Goal: Task Accomplishment & Management: Manage account settings

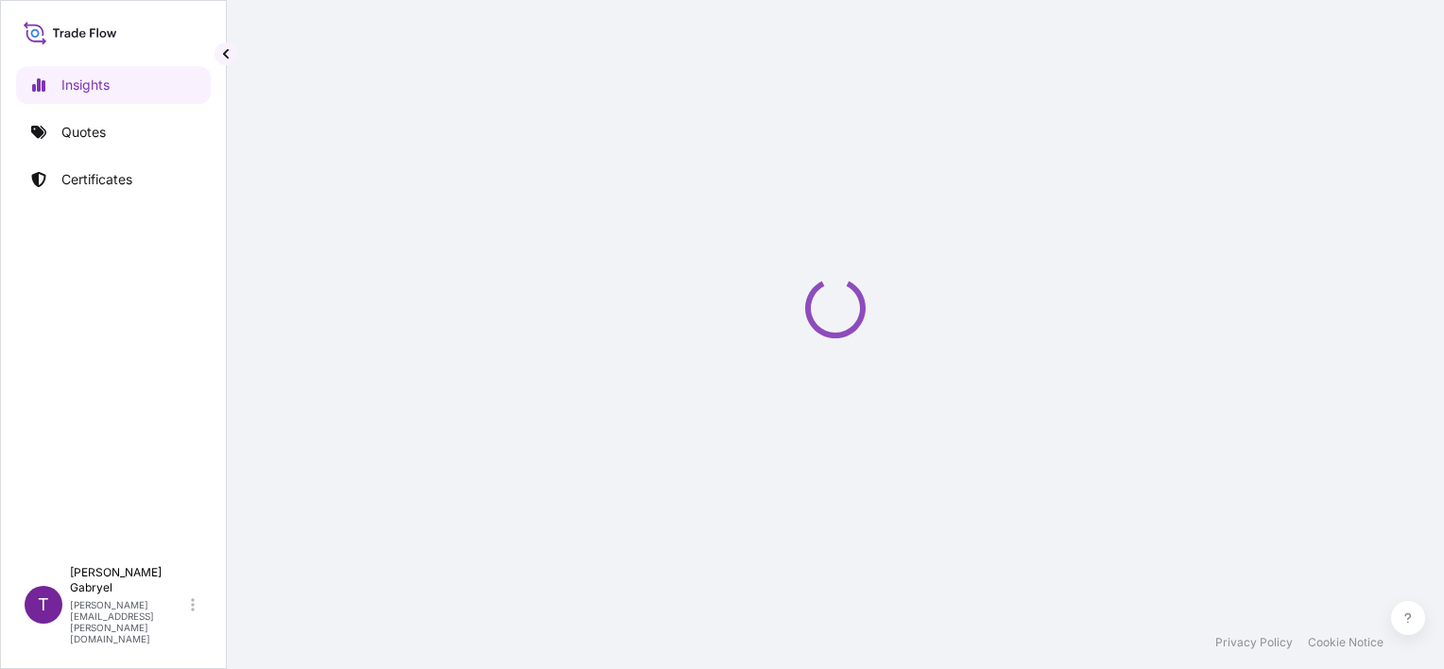
select select "2025"
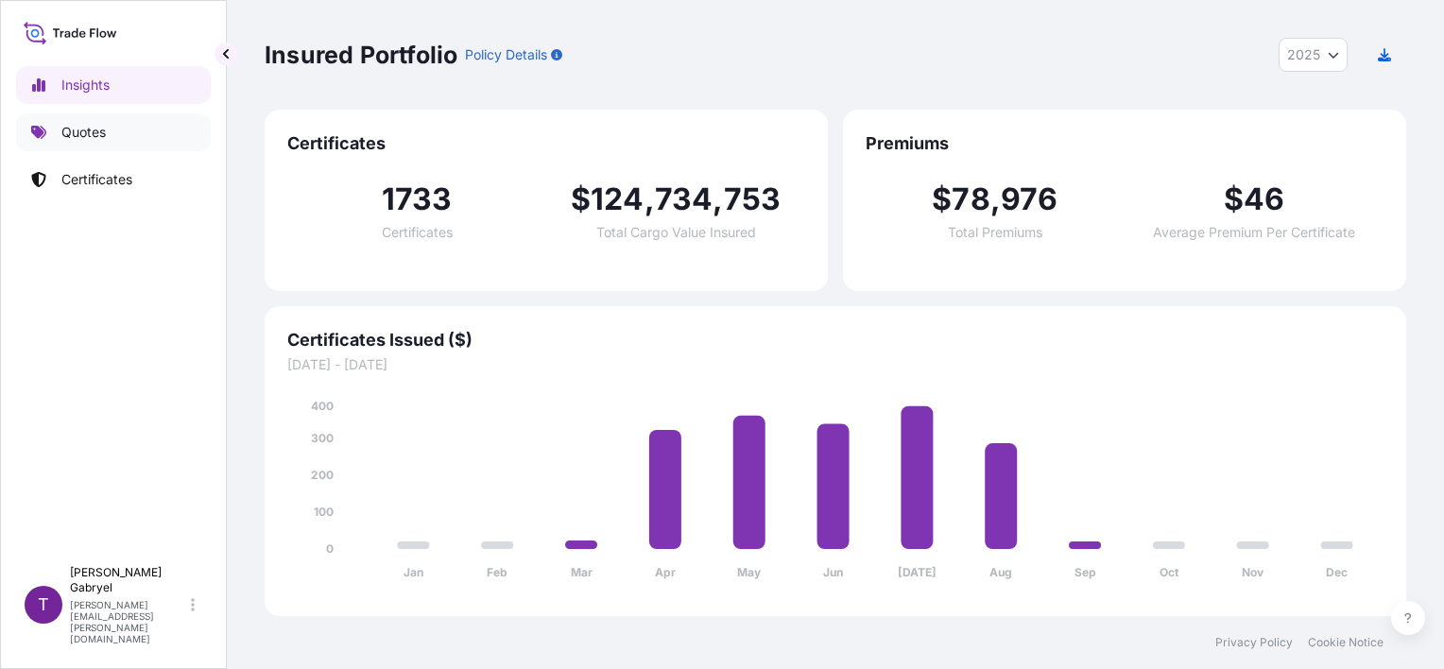
click at [102, 138] on p "Quotes" at bounding box center [83, 132] width 44 height 19
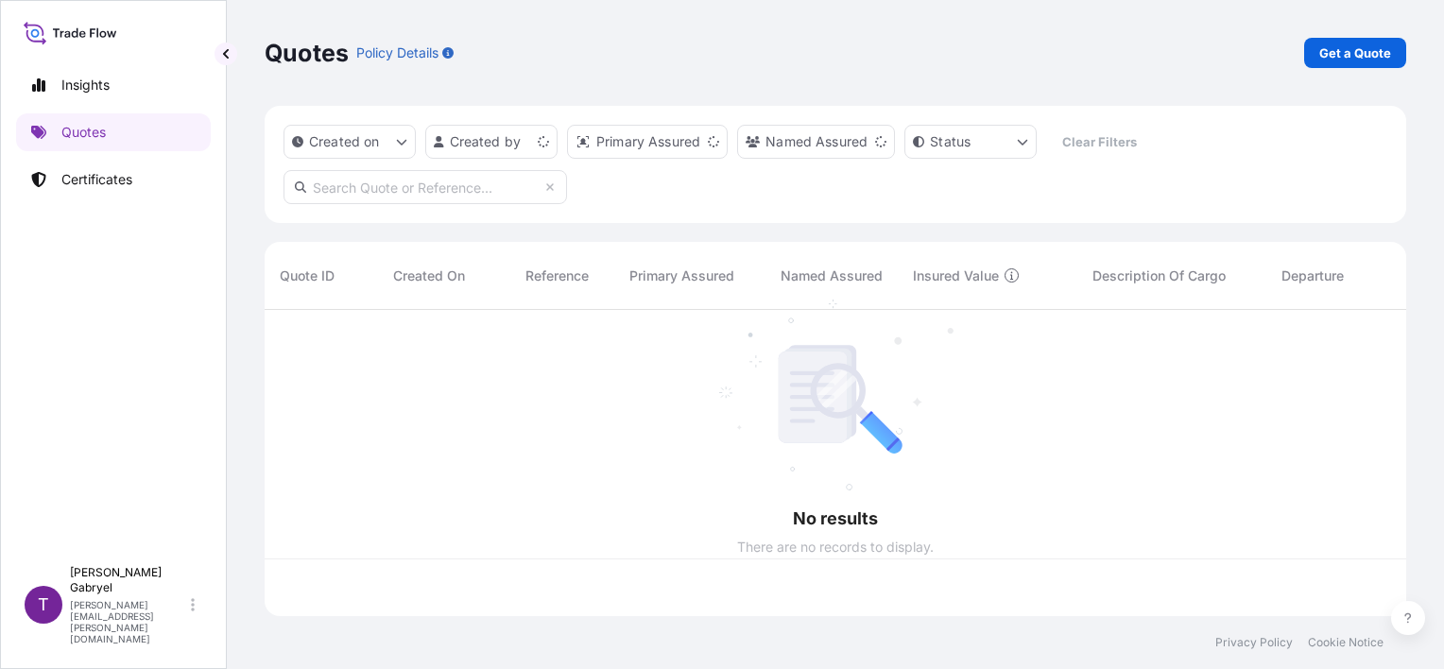
scroll to position [302, 1126]
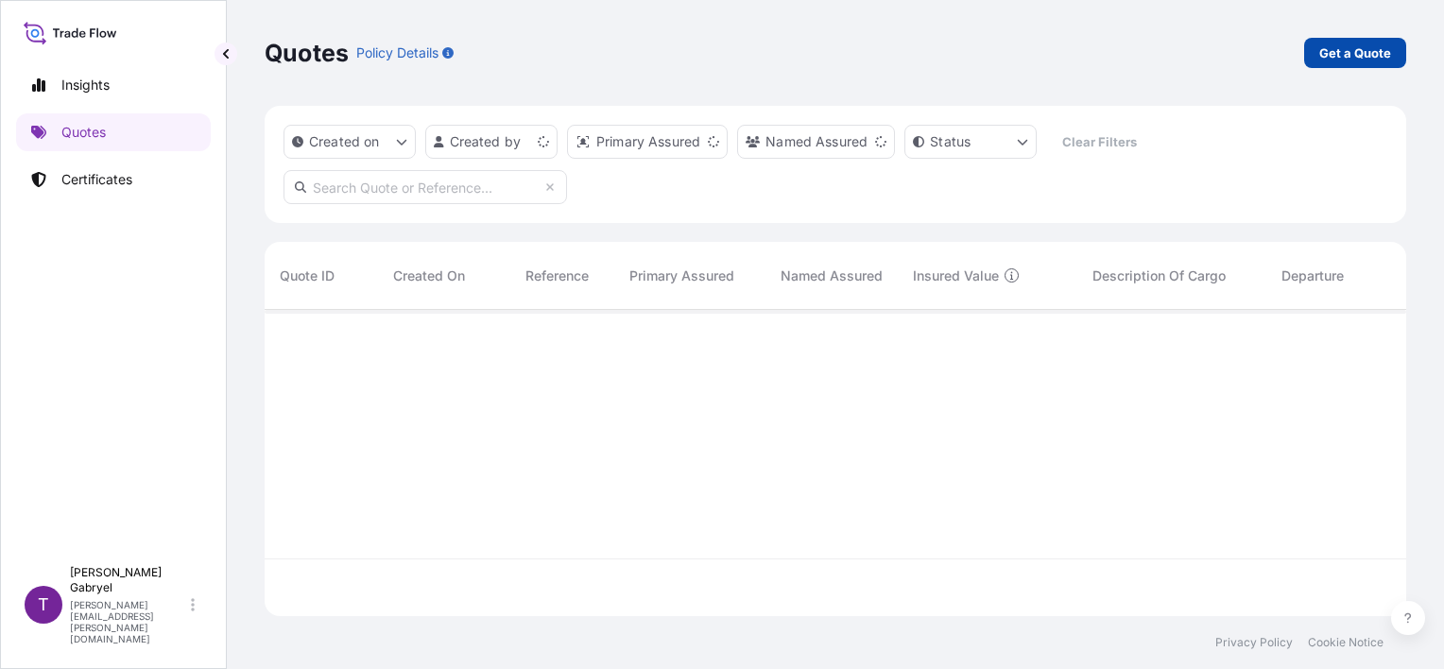
click at [1353, 44] on p "Get a Quote" at bounding box center [1355, 52] width 72 height 19
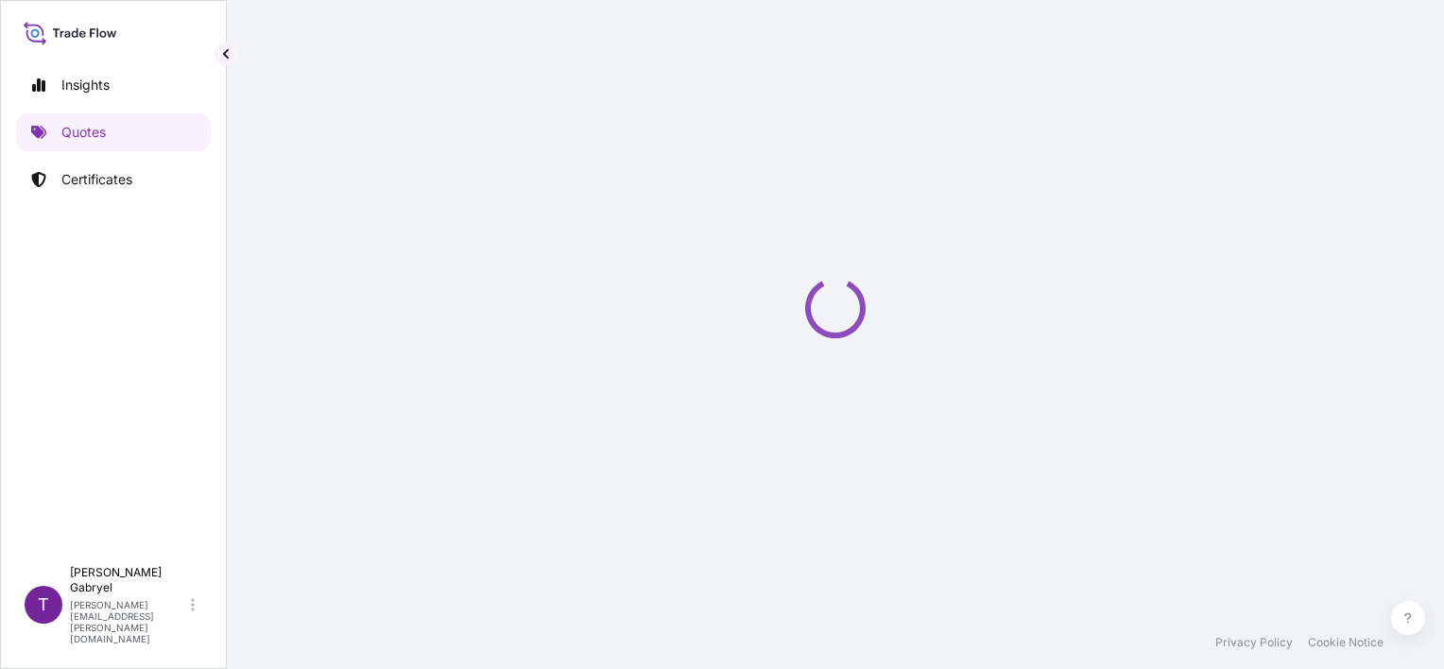
select select "Road / [GEOGRAPHIC_DATA]"
select select "Sea"
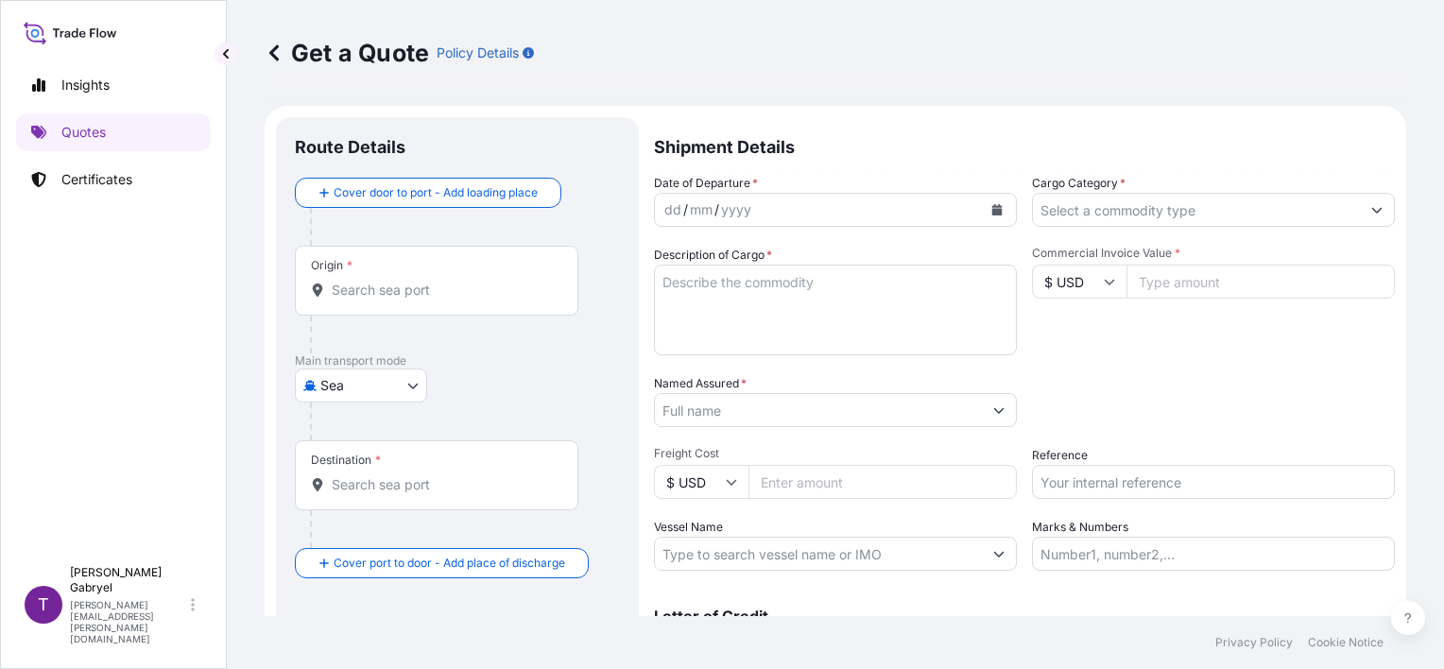
scroll to position [30, 0]
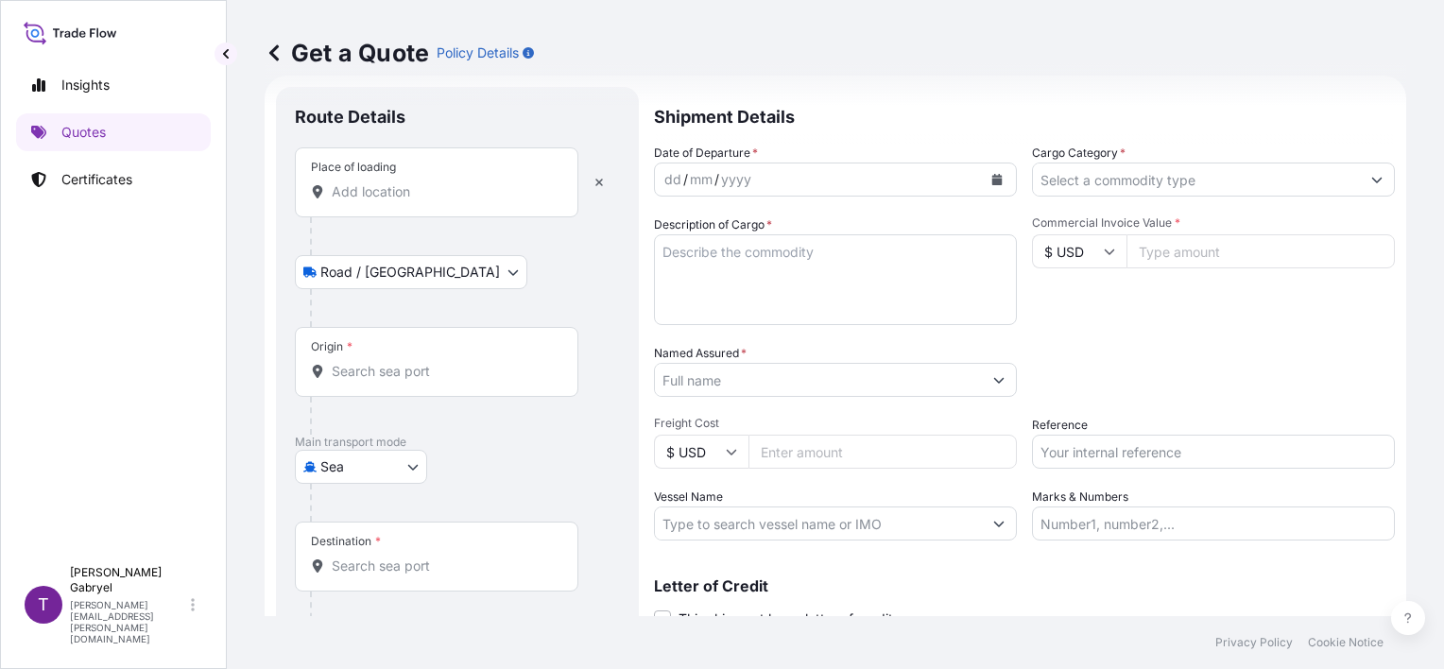
click at [412, 179] on div "Place of loading" at bounding box center [437, 182] width 284 height 70
click at [412, 182] on input "Place of loading" at bounding box center [443, 191] width 223 height 19
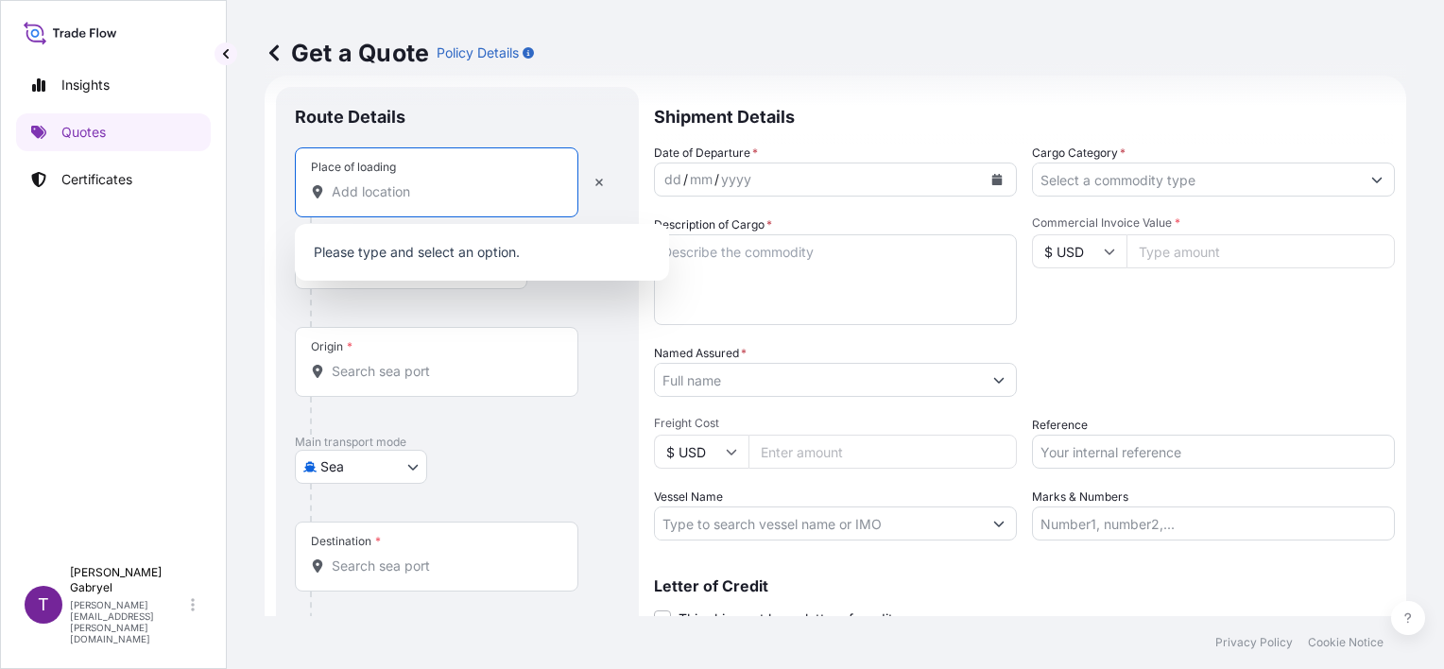
paste input "Klembów"
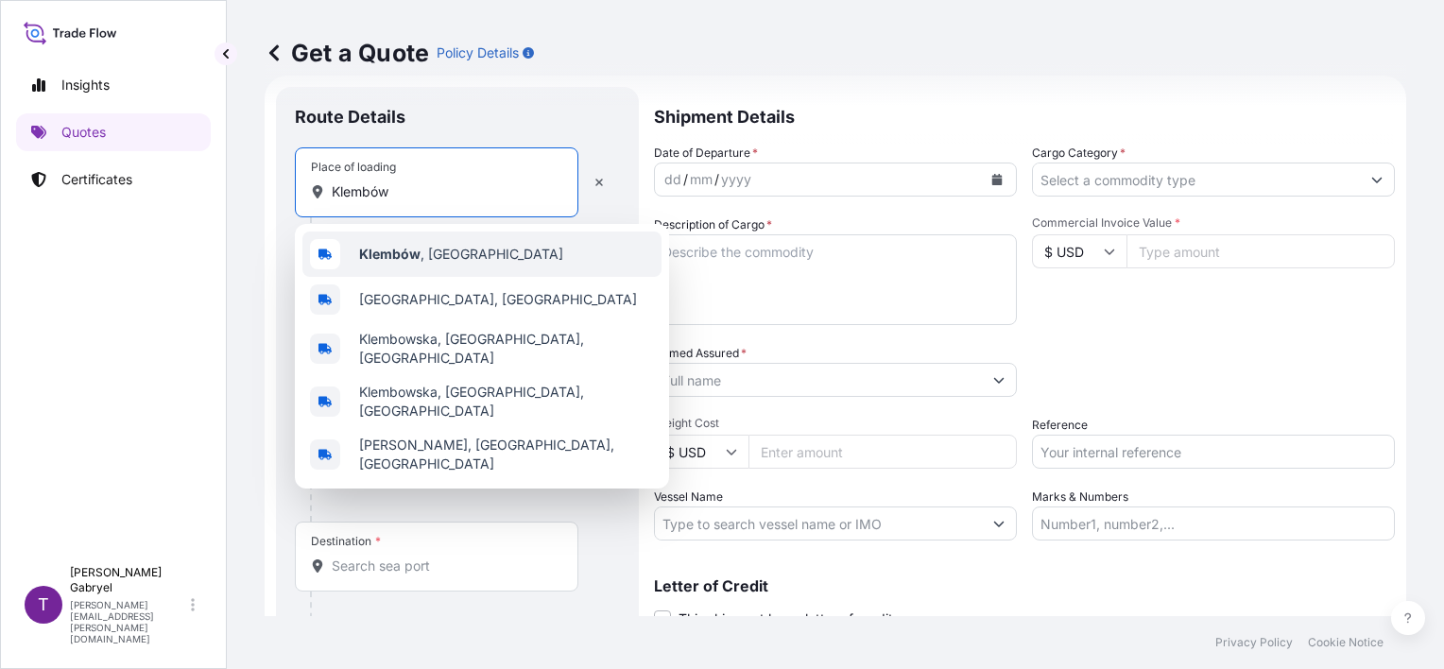
click at [411, 249] on b "Klembów" at bounding box center [389, 254] width 61 height 16
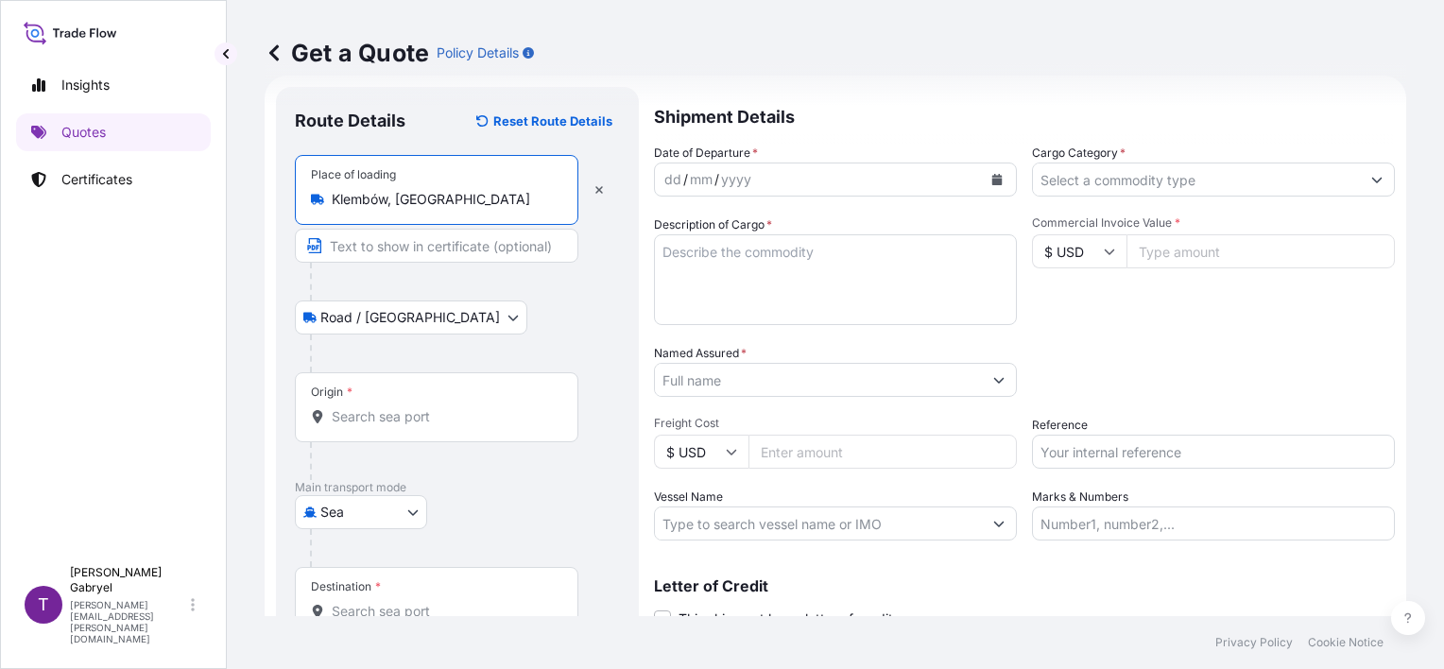
type input "Klembów, [GEOGRAPHIC_DATA]"
click at [376, 407] on div "Origin *" at bounding box center [437, 407] width 284 height 70
click at [375, 427] on div "Origin *" at bounding box center [437, 407] width 284 height 70
click at [375, 426] on input "Origin *" at bounding box center [443, 416] width 223 height 19
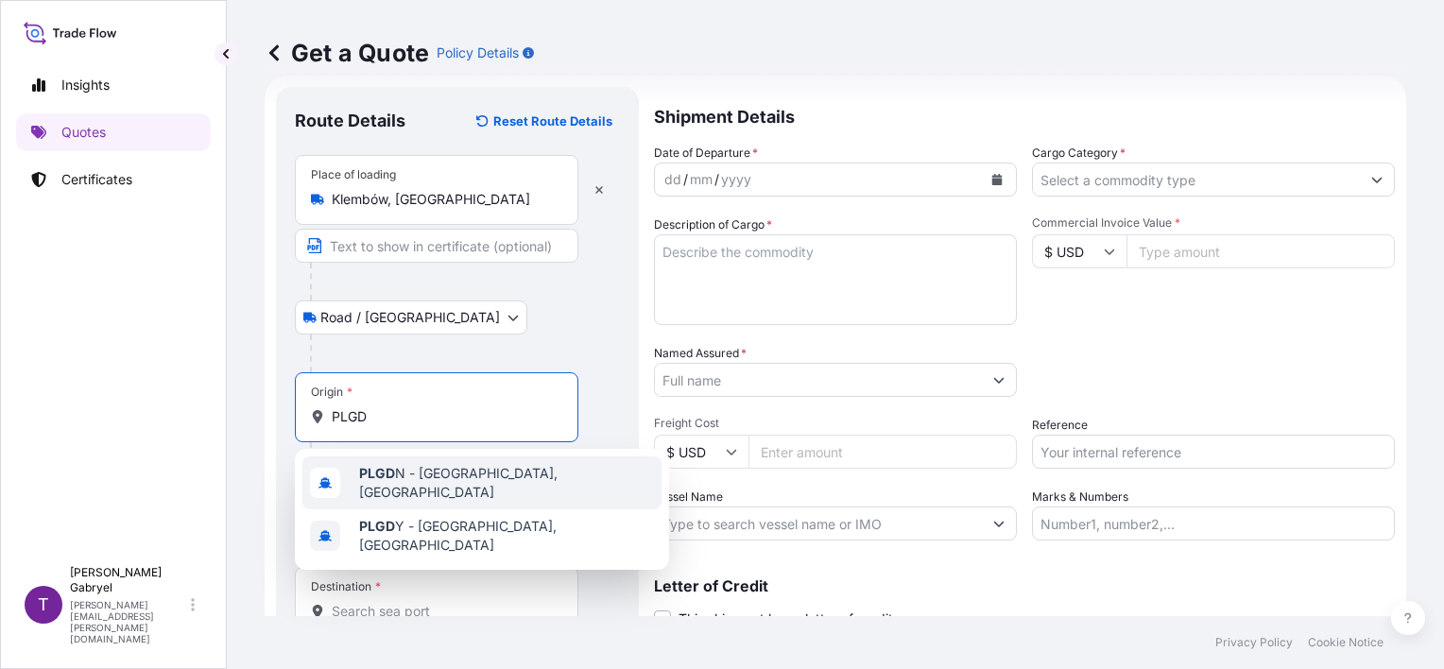
click at [432, 469] on span "PLGD N - [GEOGRAPHIC_DATA], [GEOGRAPHIC_DATA]" at bounding box center [506, 483] width 295 height 38
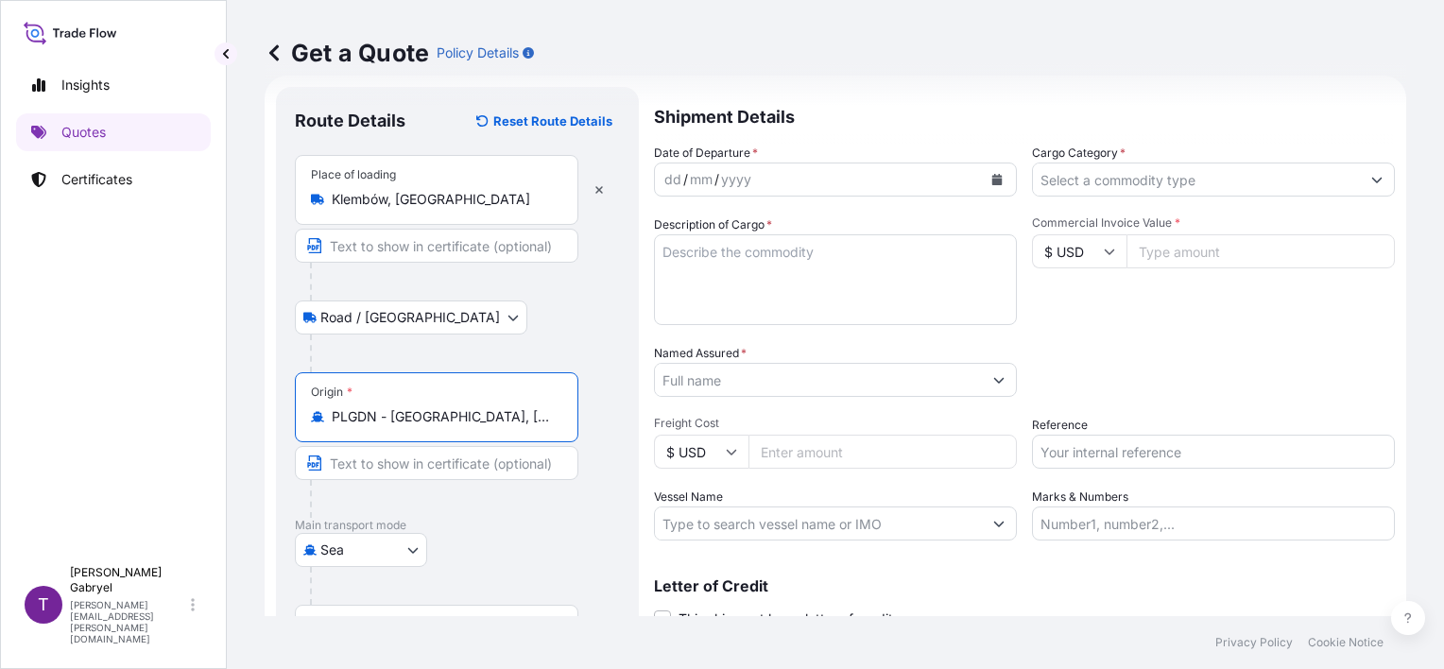
type input "PLGDN - [GEOGRAPHIC_DATA], [GEOGRAPHIC_DATA]"
click at [0, 377] on html "Insights Quotes Certificates T [PERSON_NAME] [PERSON_NAME][EMAIL_ADDRESS][PERSO…" at bounding box center [722, 334] width 1444 height 669
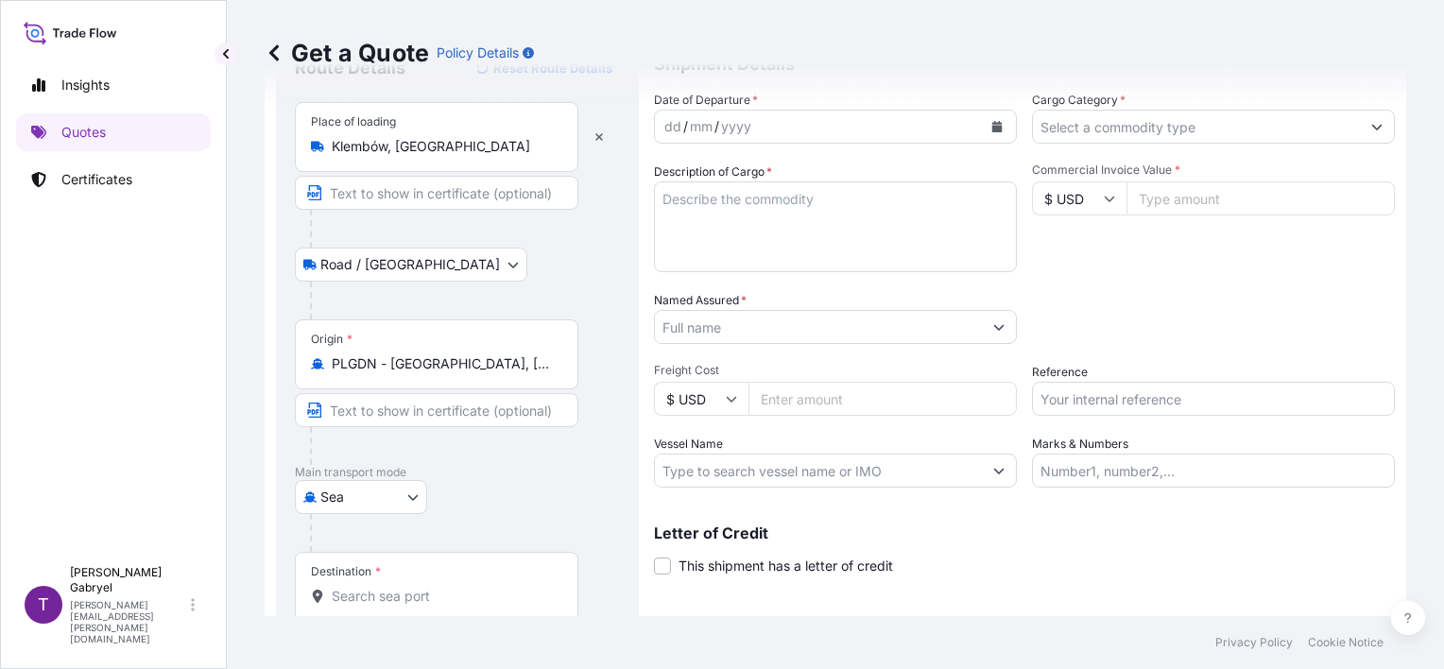
scroll to position [185, 0]
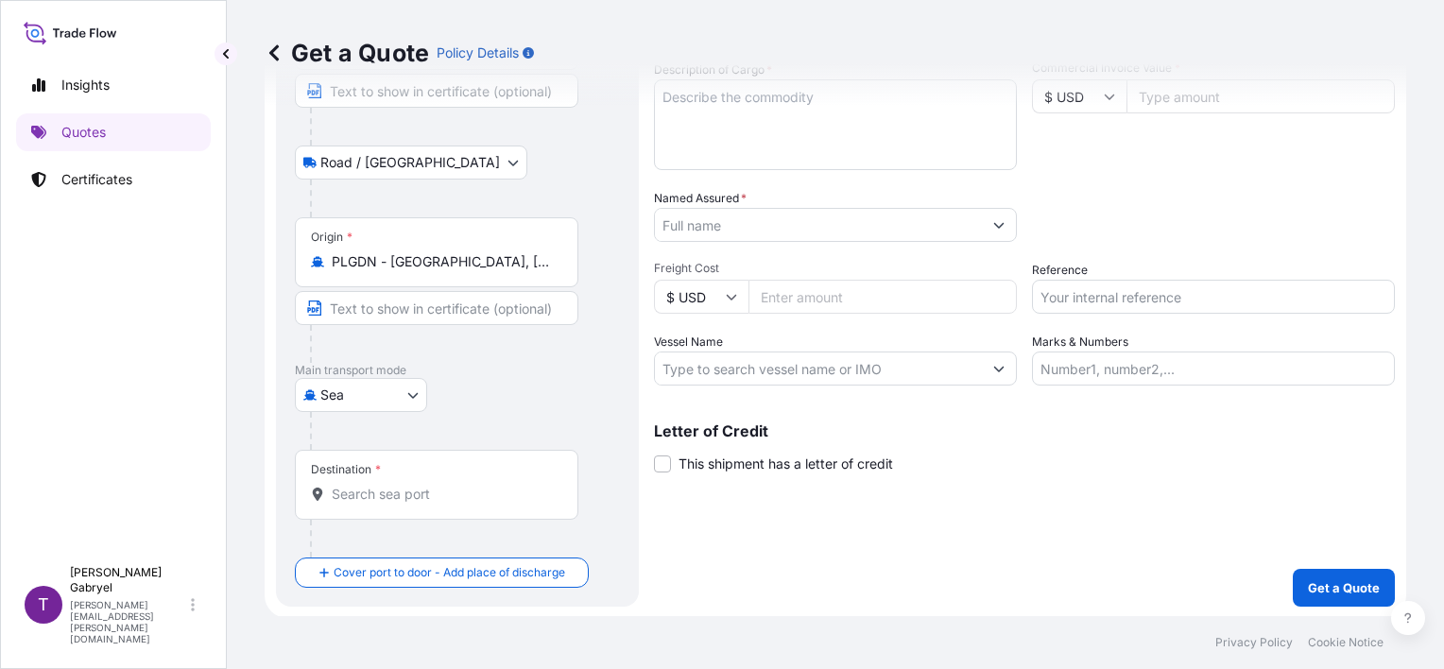
drag, startPoint x: 1378, startPoint y: 484, endPoint x: 1385, endPoint y: 452, distance: 33.0
click at [1378, 483] on div "Shipment Details Date of Departure * dd / mm / yyyy Cargo Category * Descriptio…" at bounding box center [1024, 269] width 741 height 675
click at [382, 476] on div "Destination *" at bounding box center [437, 485] width 284 height 70
click at [382, 485] on input "Destination *" at bounding box center [443, 494] width 223 height 19
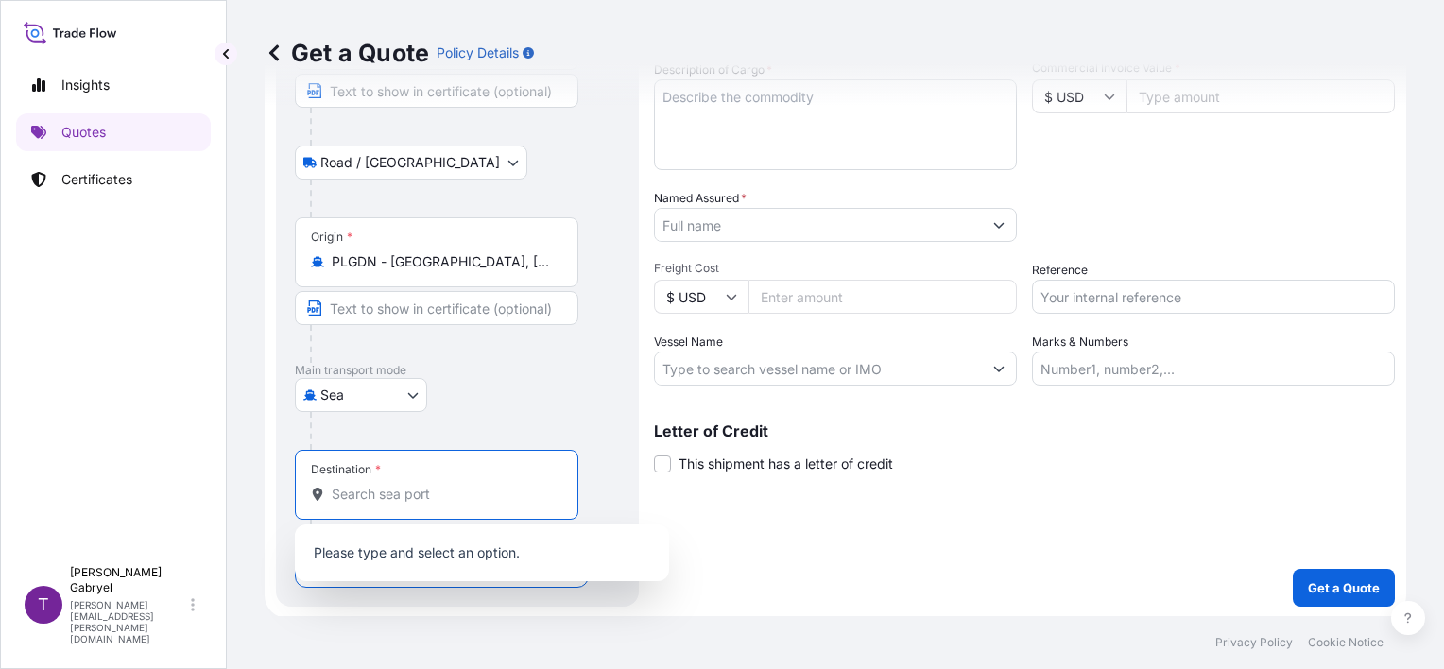
paste input "[GEOGRAPHIC_DATA]"
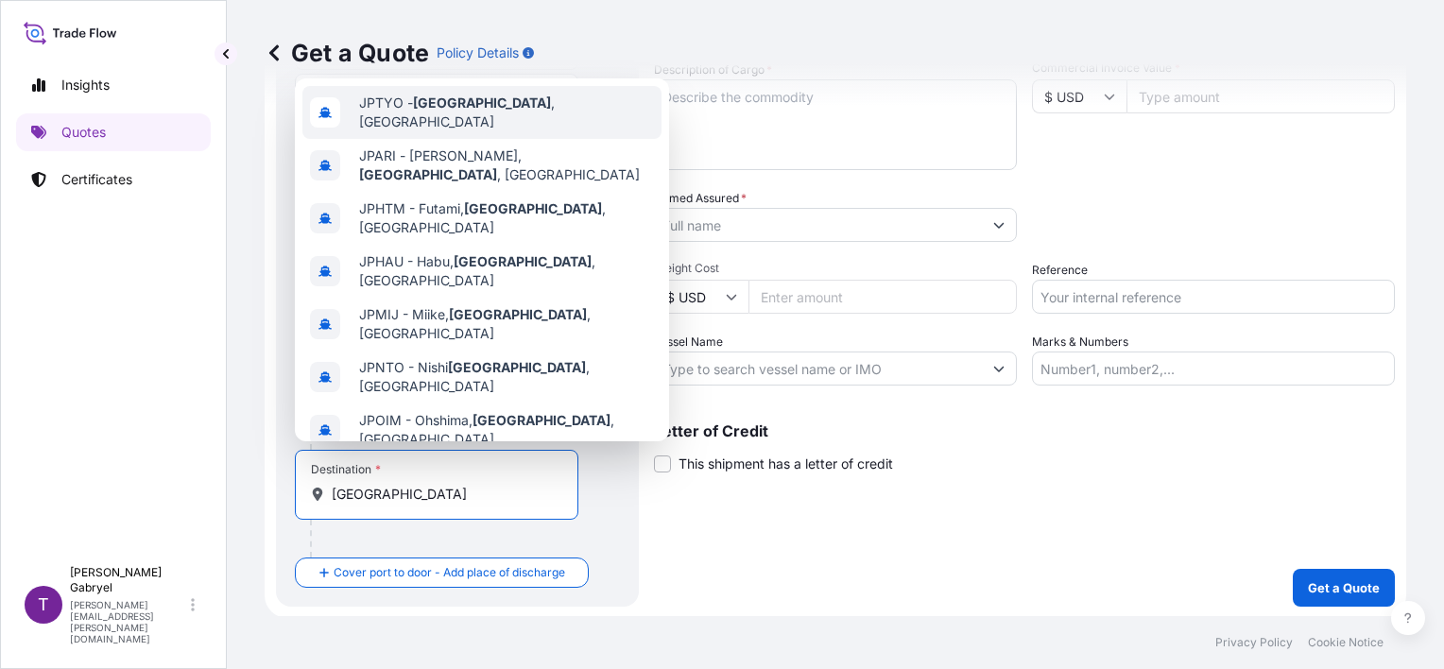
click at [507, 101] on div "JPTYO - [GEOGRAPHIC_DATA] , [GEOGRAPHIC_DATA]" at bounding box center [481, 112] width 359 height 53
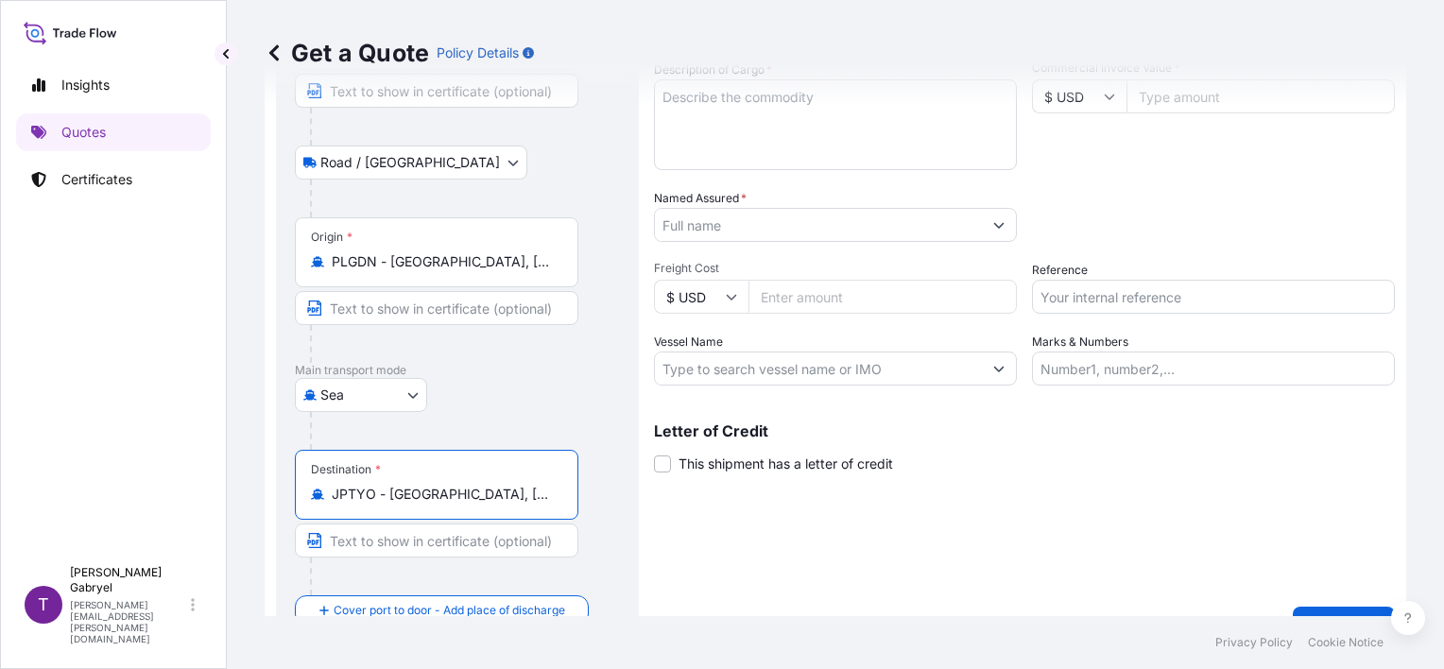
type input "JPTYO - [GEOGRAPHIC_DATA], [GEOGRAPHIC_DATA]"
click at [1100, 557] on div "Shipment Details Date of Departure * dd / mm / yyyy Cargo Category * Descriptio…" at bounding box center [1024, 288] width 741 height 713
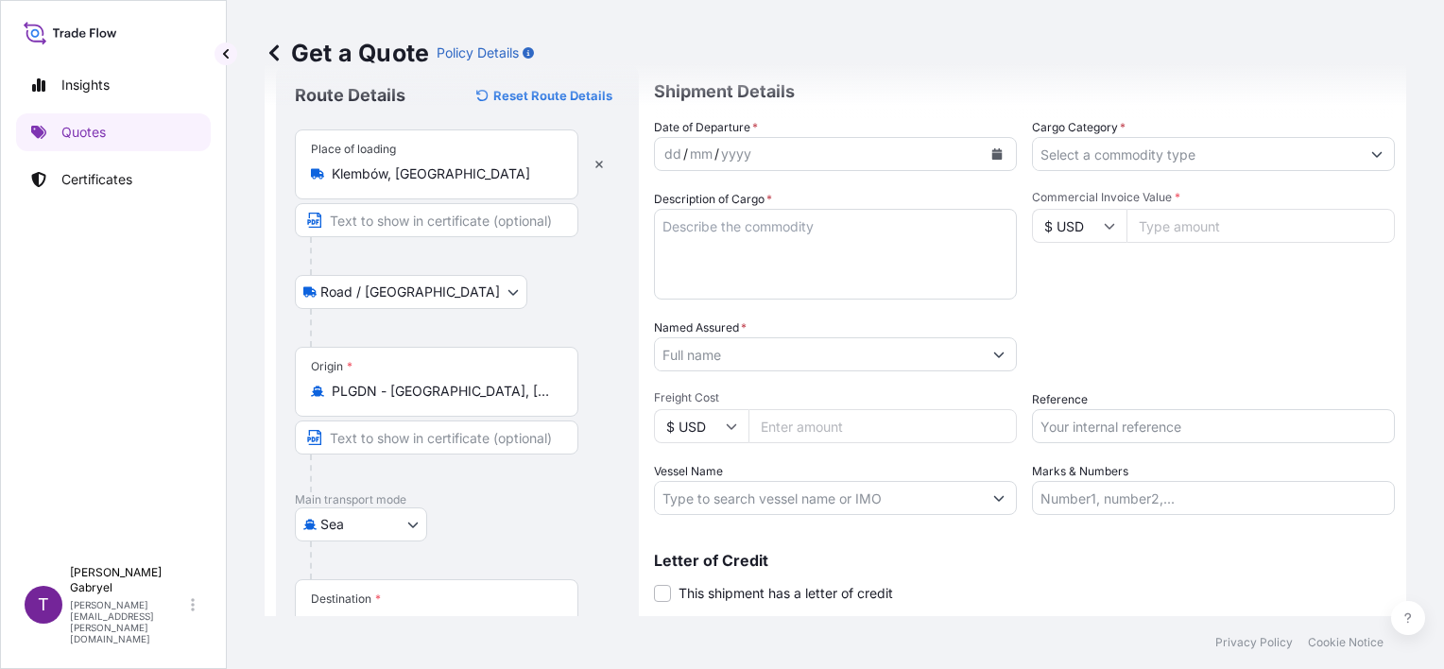
scroll to position [0, 0]
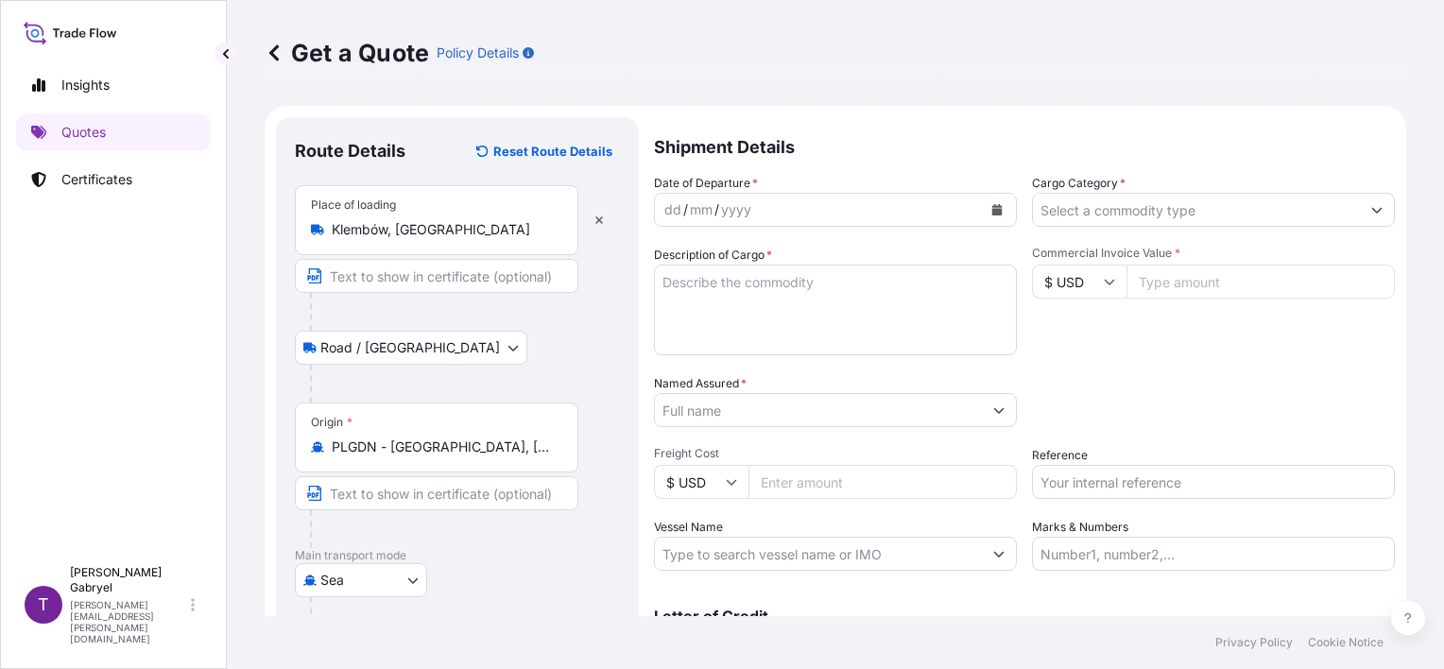
click at [994, 208] on icon "Calendar" at bounding box center [997, 209] width 10 height 11
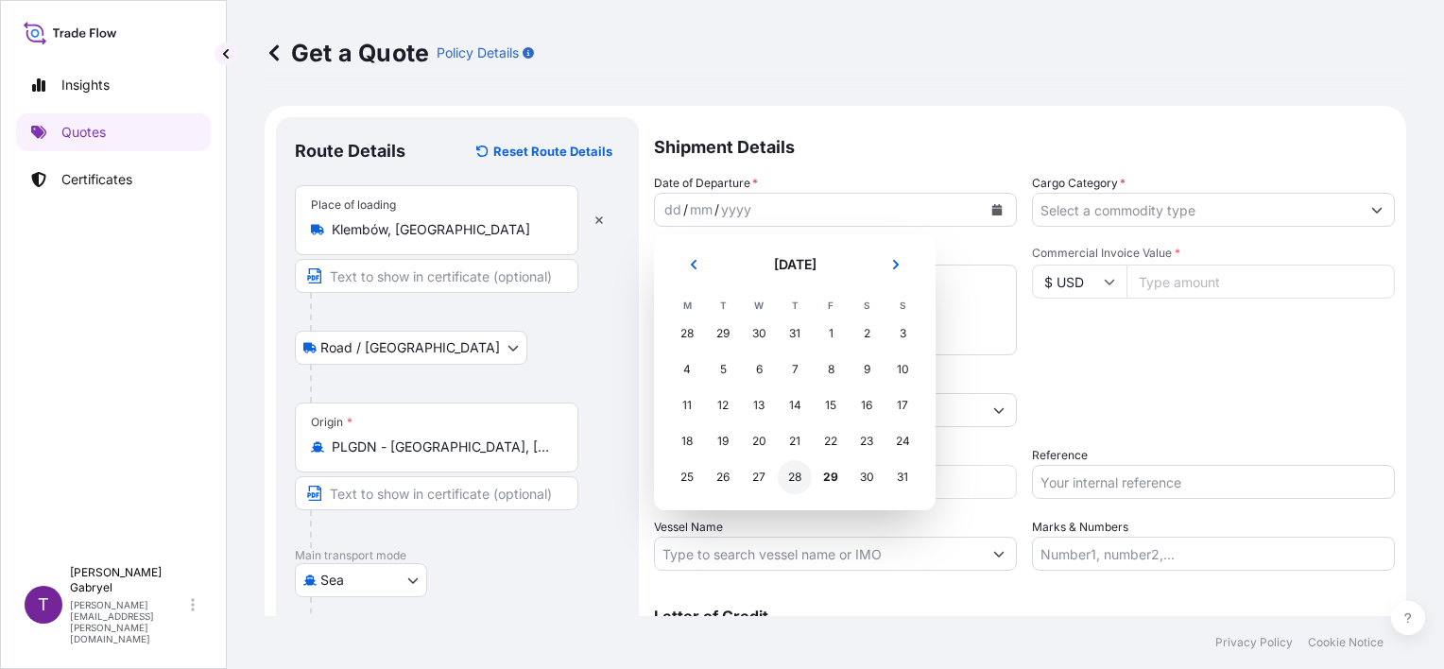
click at [797, 474] on div "28" at bounding box center [795, 477] width 34 height 34
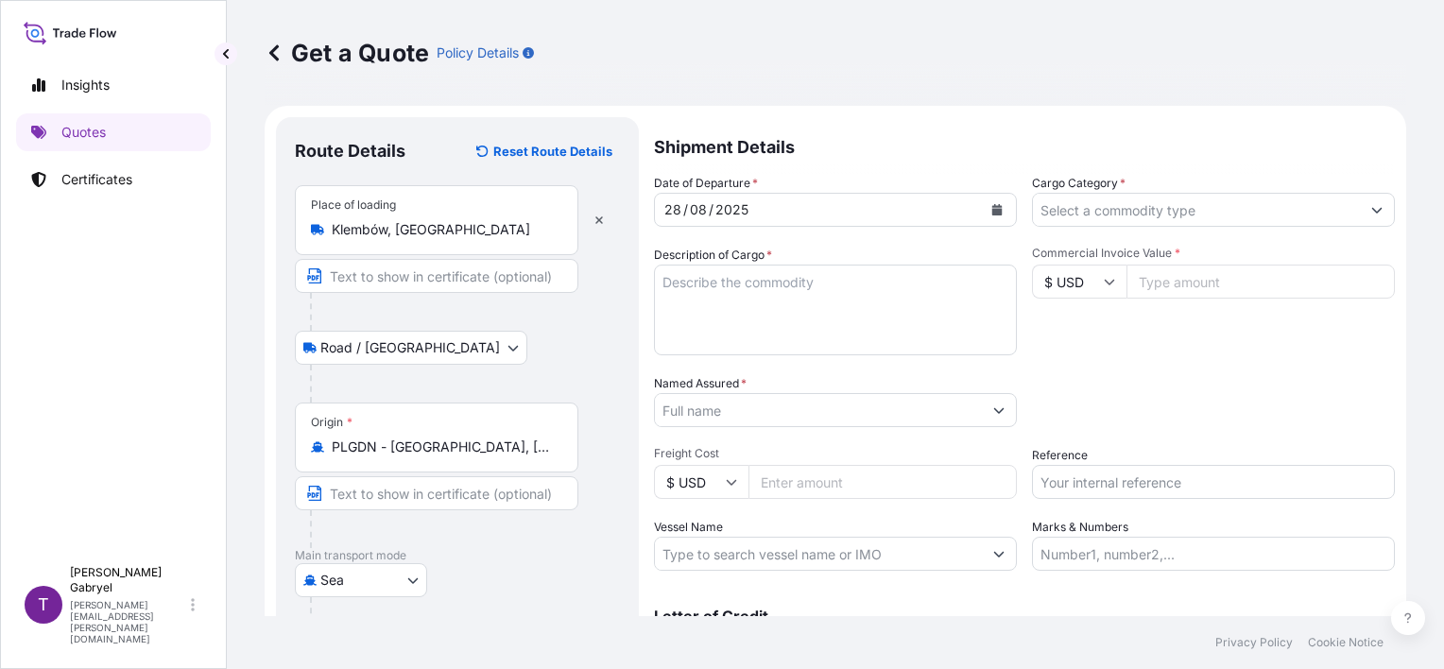
click at [1318, 191] on div "Cargo Category *" at bounding box center [1213, 200] width 363 height 53
click at [1298, 201] on input "Cargo Category *" at bounding box center [1196, 210] width 327 height 34
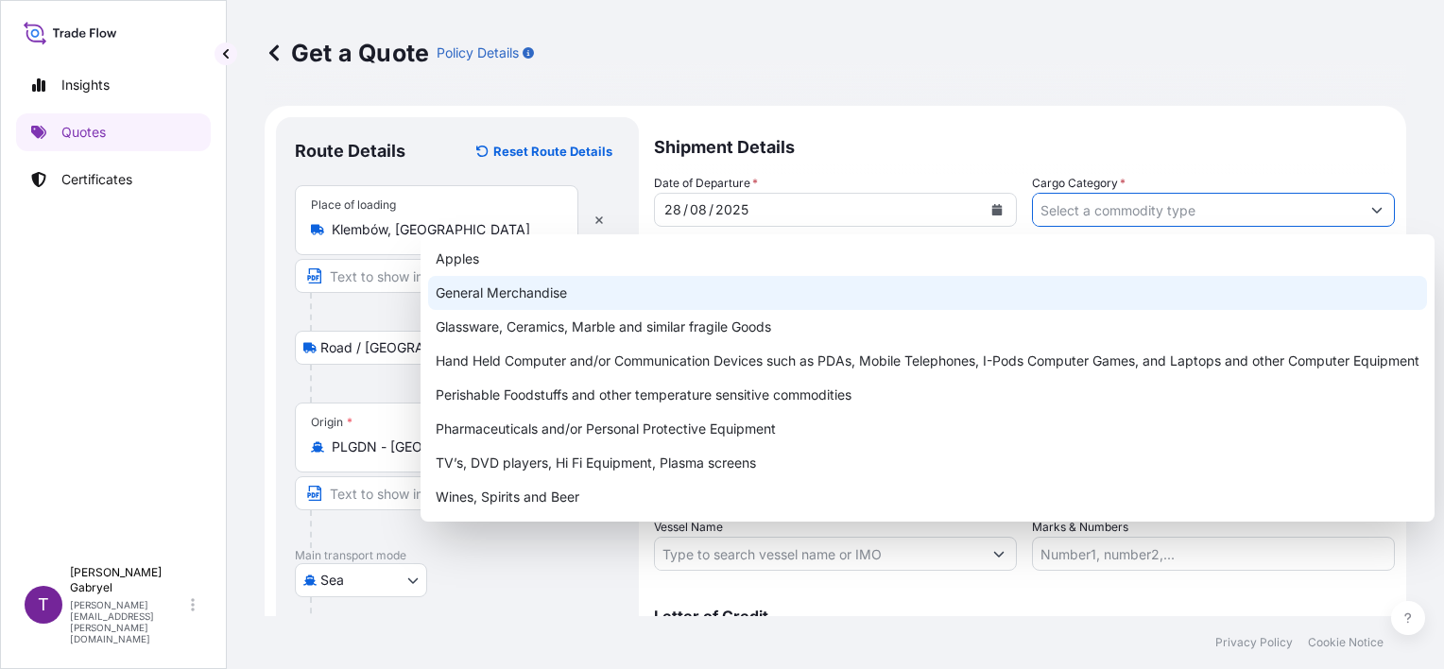
click at [712, 302] on div "General Merchandise" at bounding box center [927, 293] width 999 height 34
type input "General Merchandise"
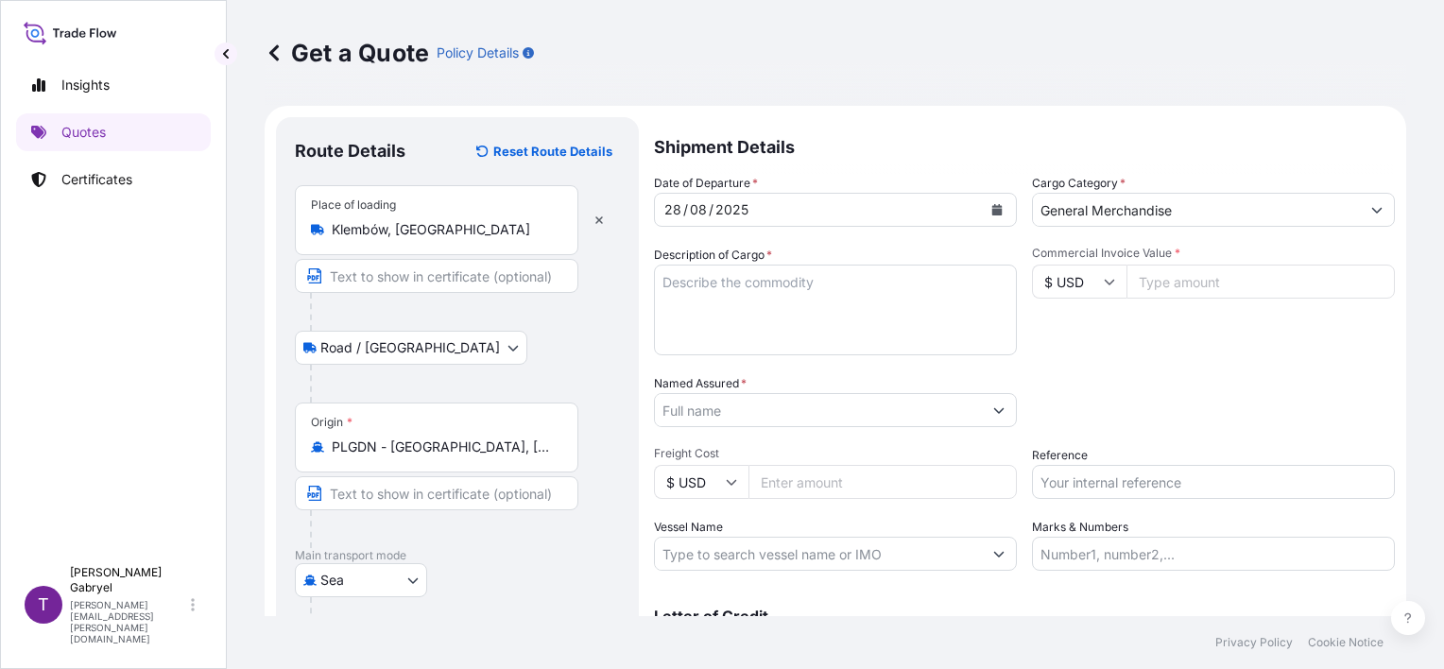
click at [1236, 357] on div "Date of Departure * [DATE] Cargo Category * General Merchandise Description of …" at bounding box center [1024, 372] width 741 height 397
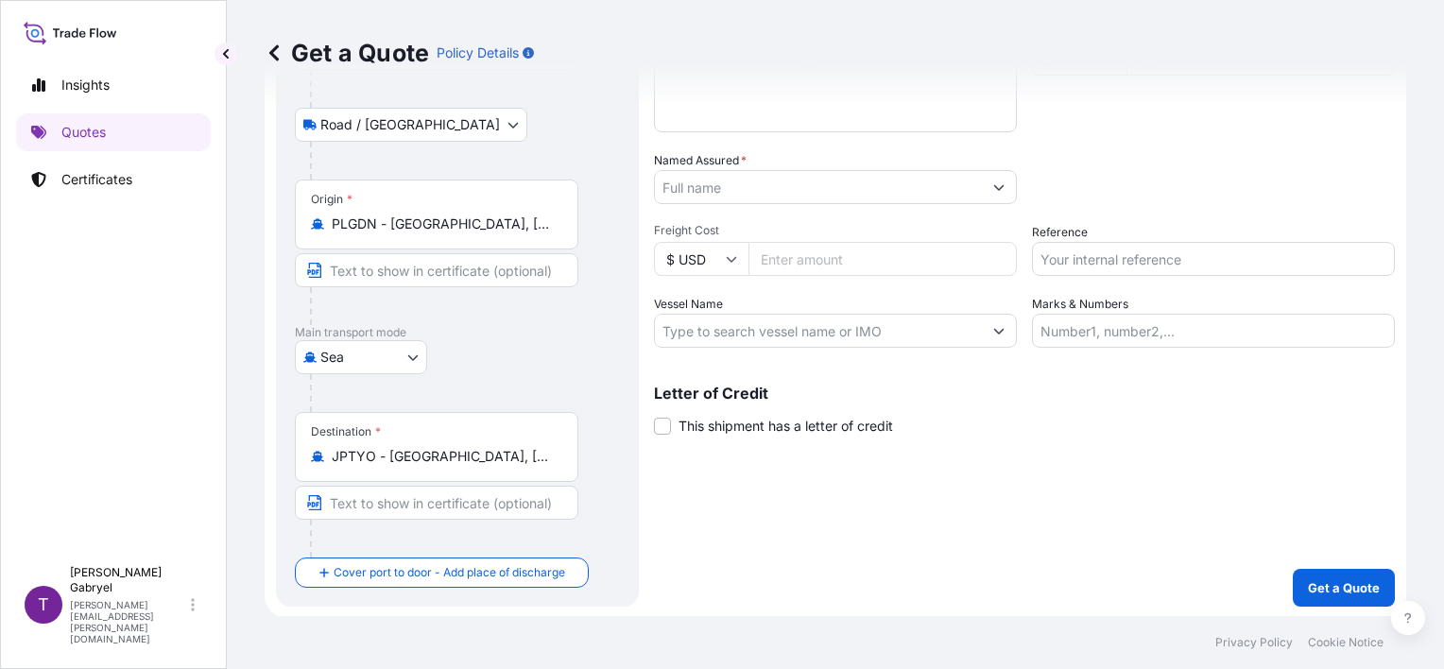
click at [777, 330] on input "Vessel Name" at bounding box center [818, 331] width 327 height 34
paste input "VENTA MAERSK"
click at [858, 348] on div "Shipment Details Date of Departure * [DATE] Cargo Category * General Merchandis…" at bounding box center [1024, 250] width 741 height 713
click at [865, 335] on input "VENTA MAERSK/" at bounding box center [818, 331] width 327 height 34
paste input "536S"
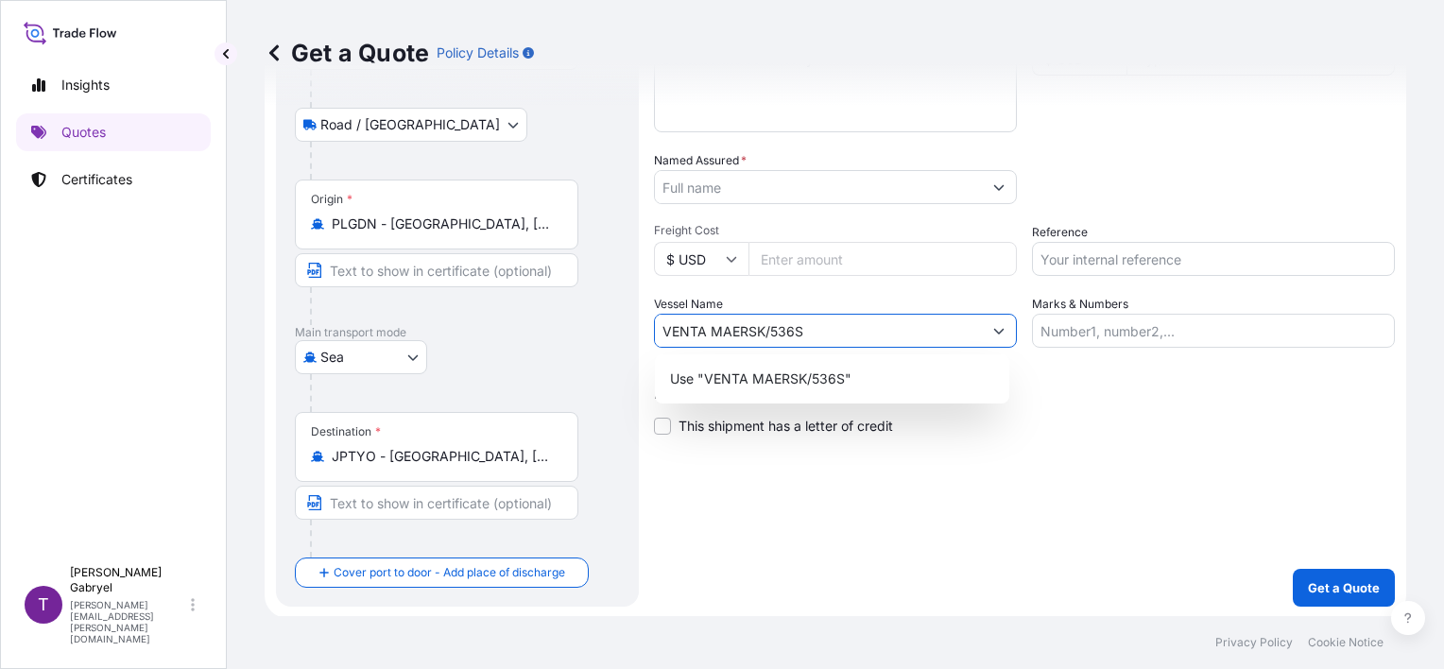
type input "VENTA MAERSK/536S"
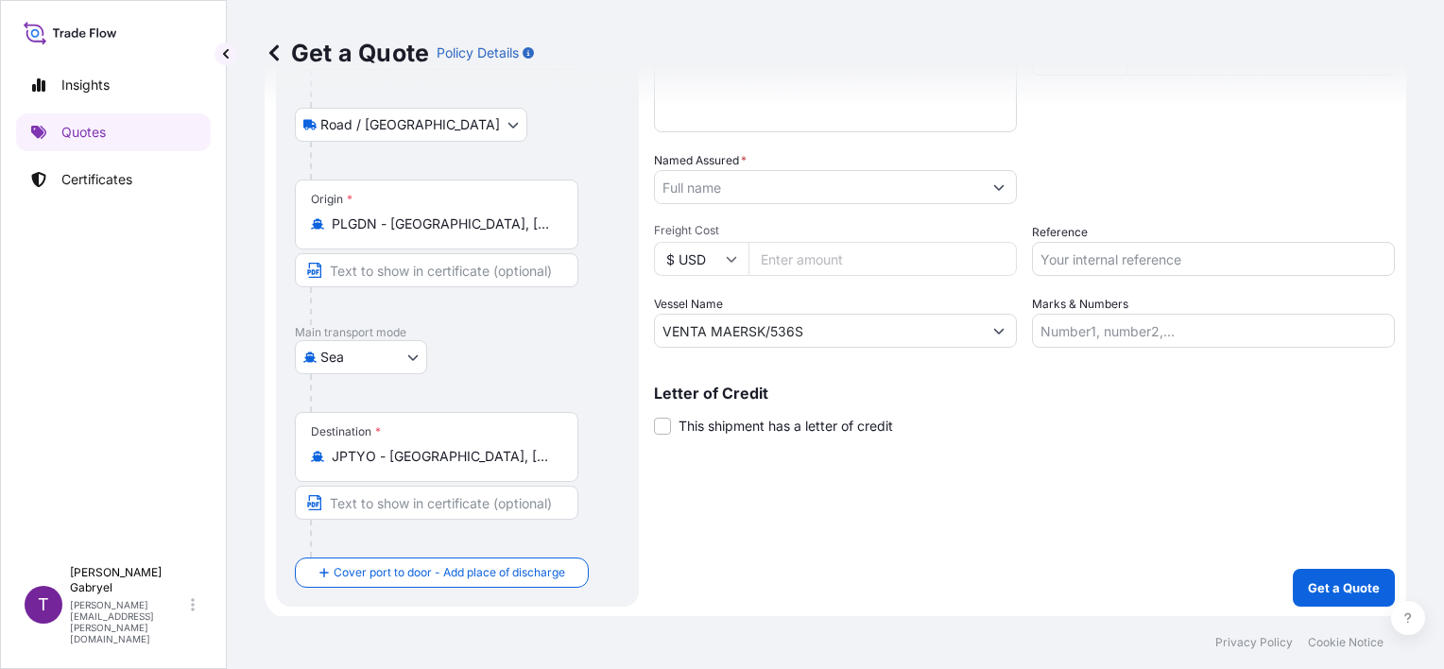
click at [702, 190] on input "Named Assured *" at bounding box center [818, 187] width 327 height 34
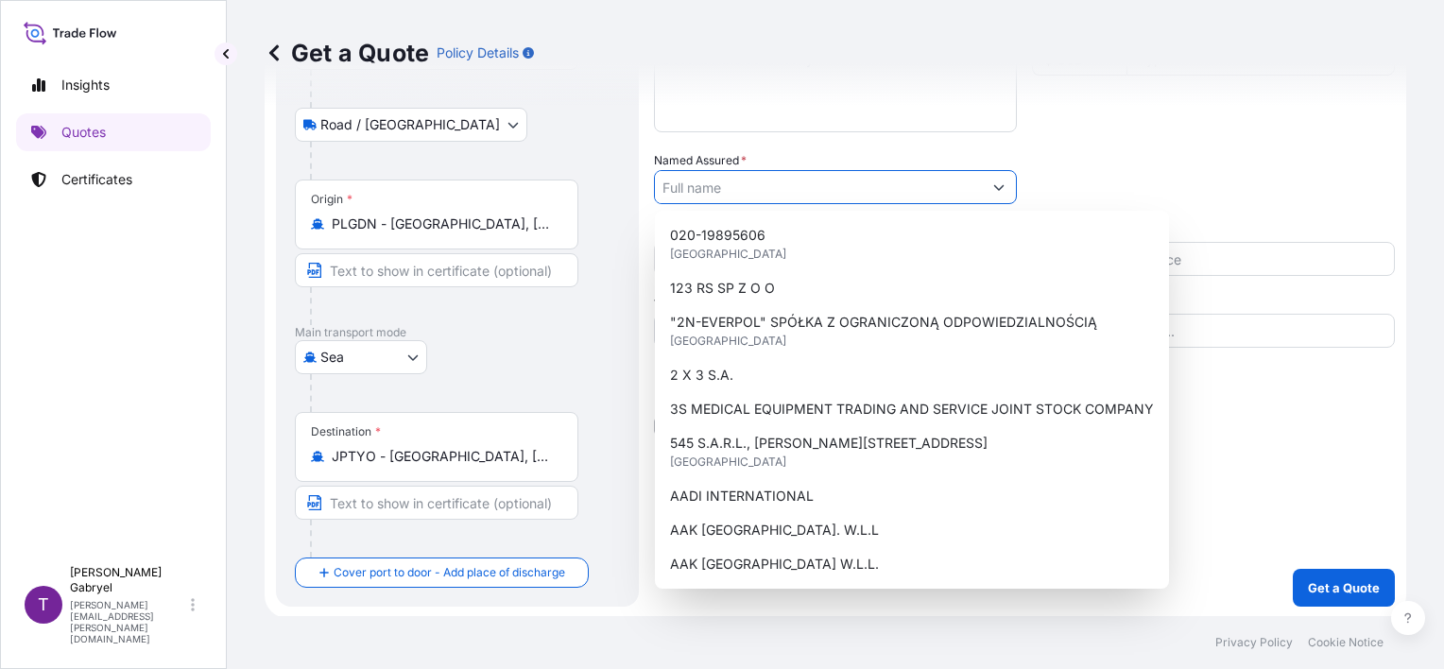
paste input "[PERSON_NAME] SUGAR CO., LTD."
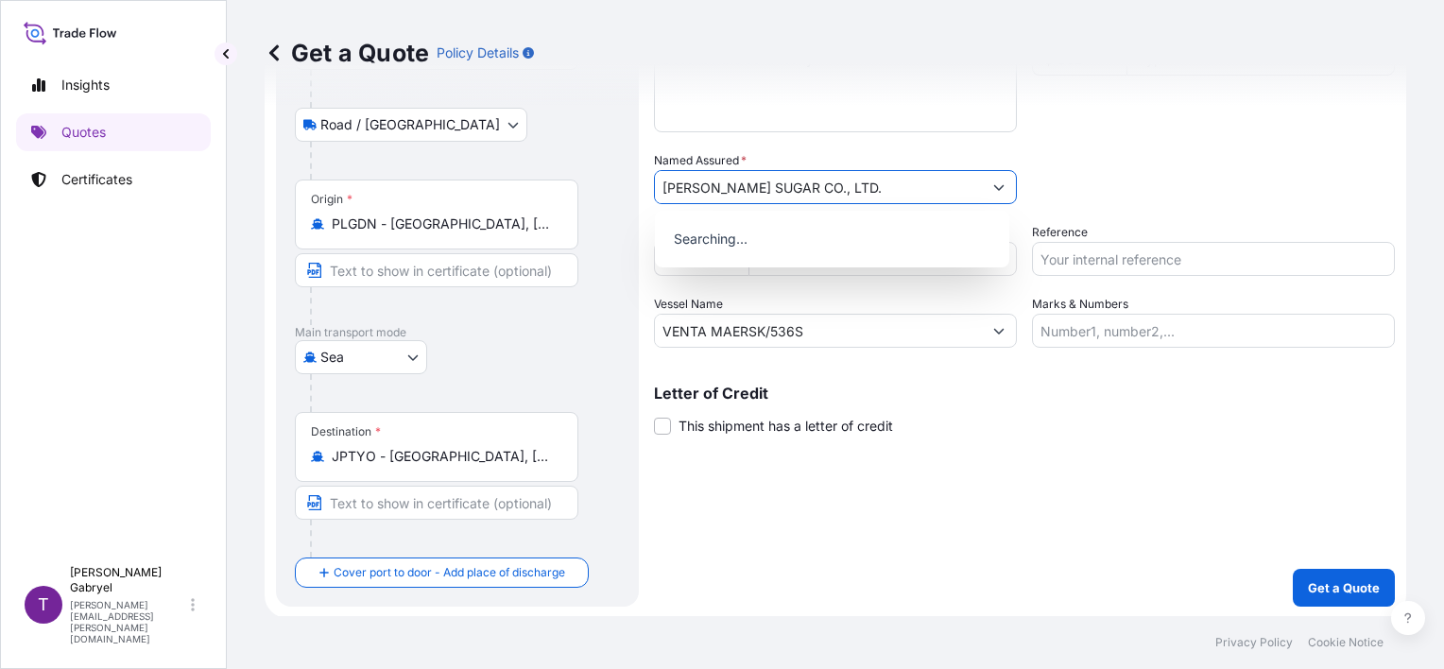
type input "[PERSON_NAME] SUGAR CO., LTD."
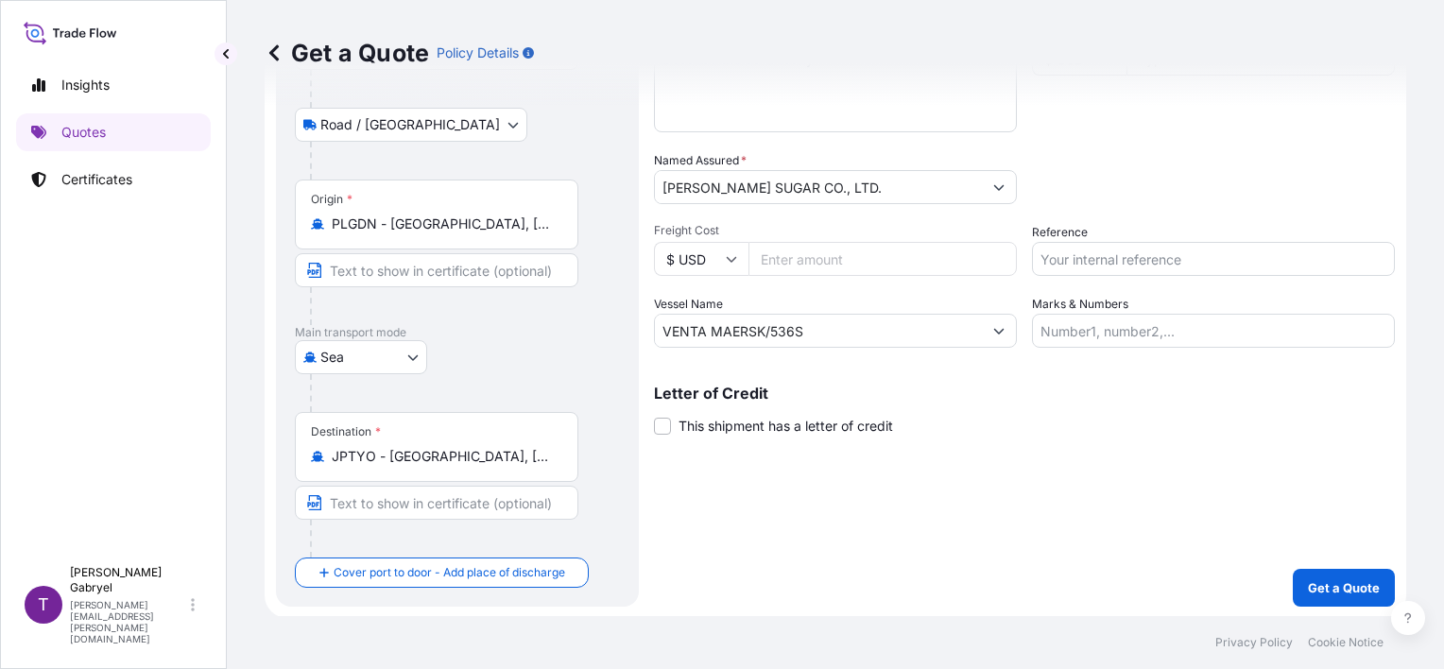
click at [890, 191] on input "[PERSON_NAME] SUGAR CO., LTD." at bounding box center [818, 187] width 327 height 34
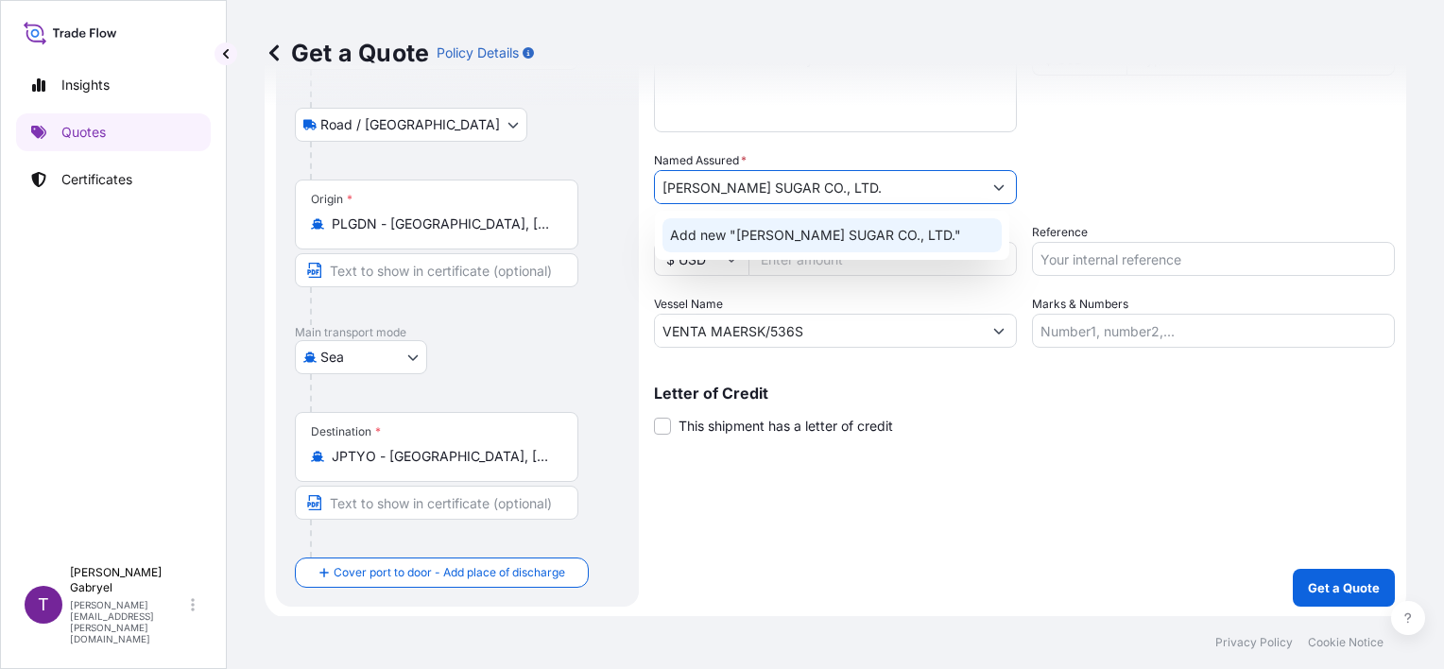
click at [879, 227] on span "Add new "[PERSON_NAME] SUGAR CO., LTD."" at bounding box center [815, 235] width 291 height 19
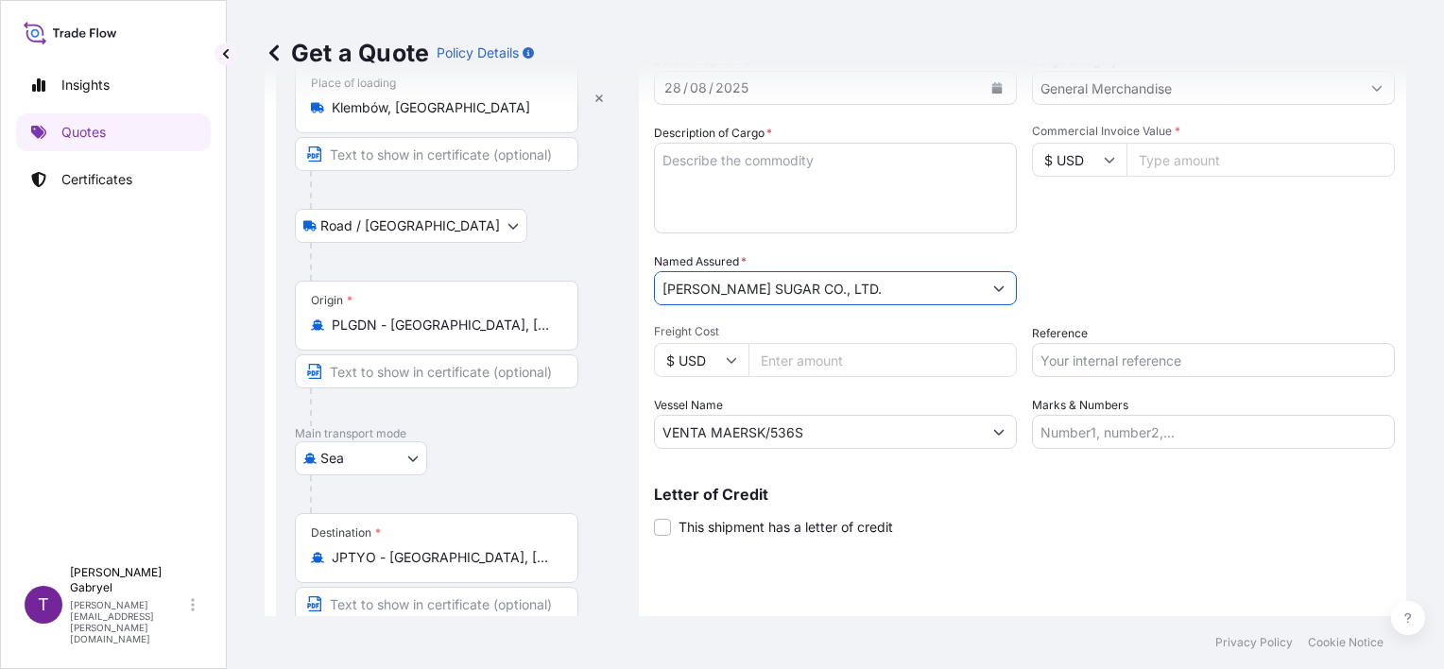
scroll to position [34, 0]
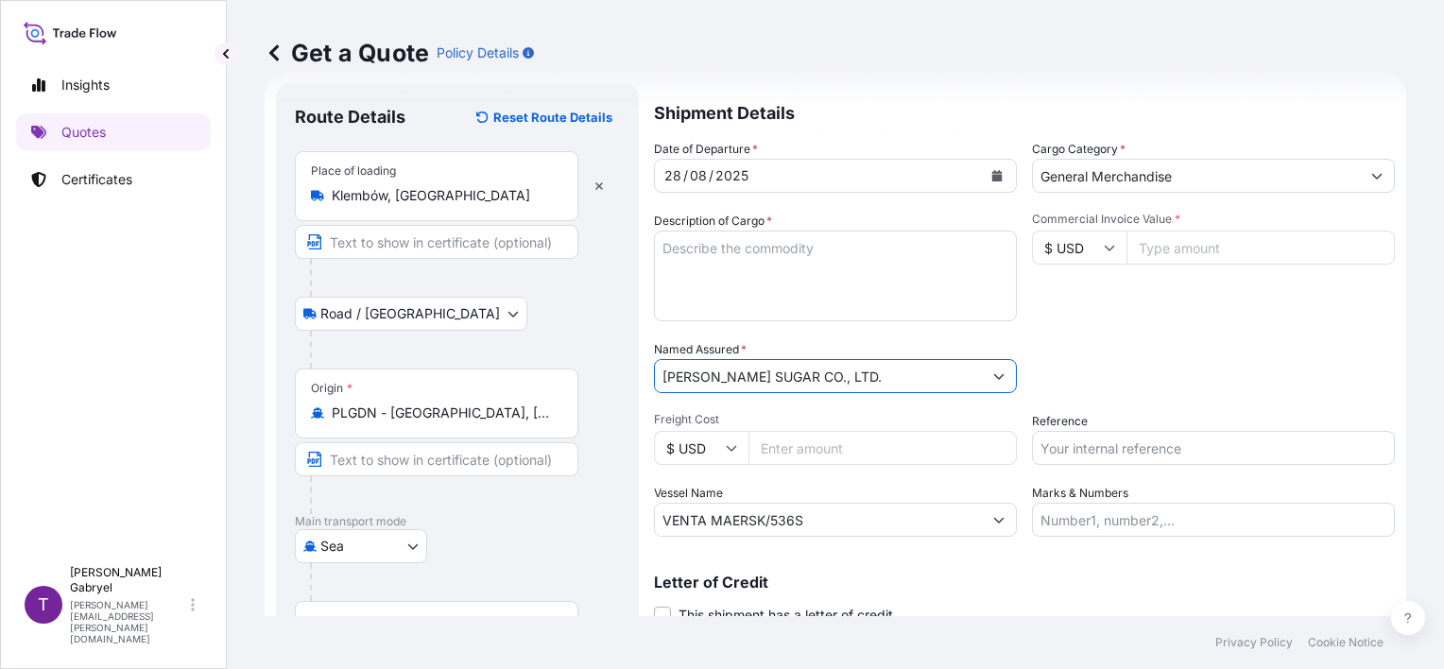
click at [1163, 247] on input "Commercial Invoice Value *" at bounding box center [1260, 248] width 268 height 34
click at [1081, 247] on input "$ USD" at bounding box center [1079, 248] width 95 height 34
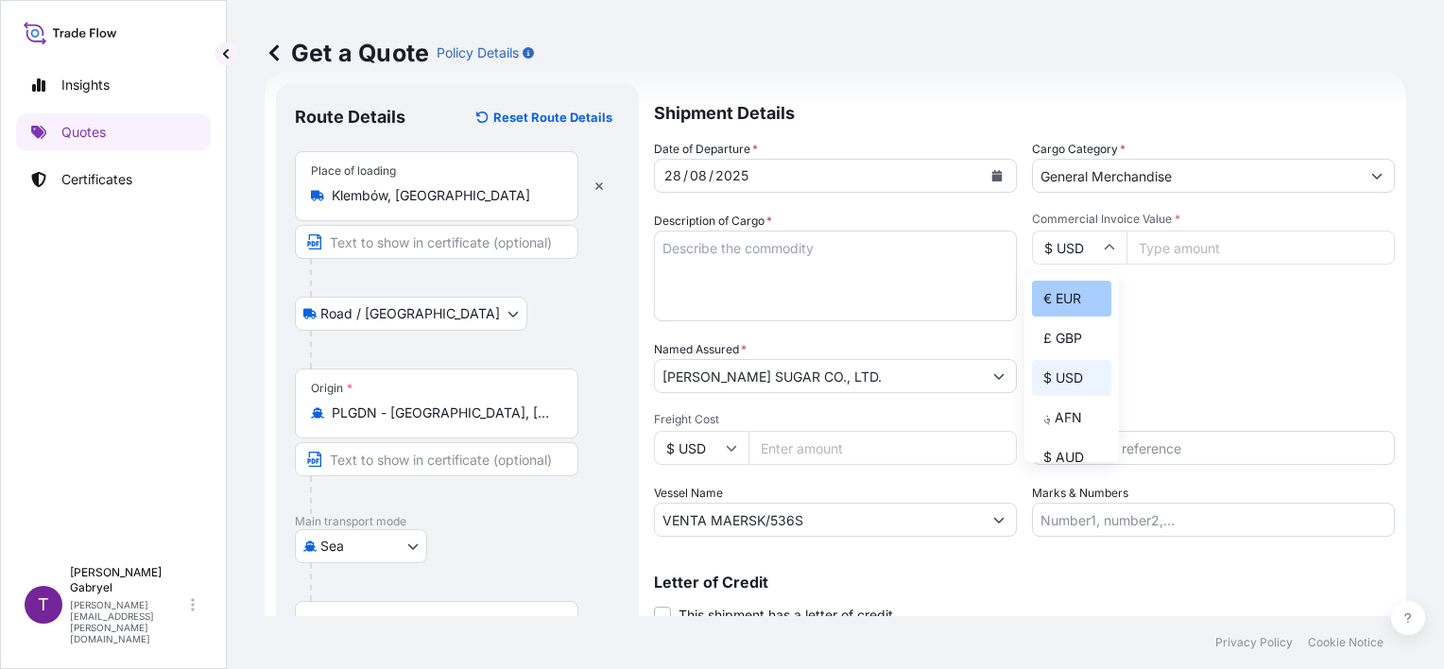
click at [1074, 304] on div "€ EUR" at bounding box center [1071, 299] width 79 height 36
type input "€ EUR"
click at [1194, 247] on input "Commercial Invoice Value *" at bounding box center [1260, 248] width 268 height 34
type input "36672"
click at [863, 268] on textarea "Description of Cargo *" at bounding box center [835, 276] width 363 height 91
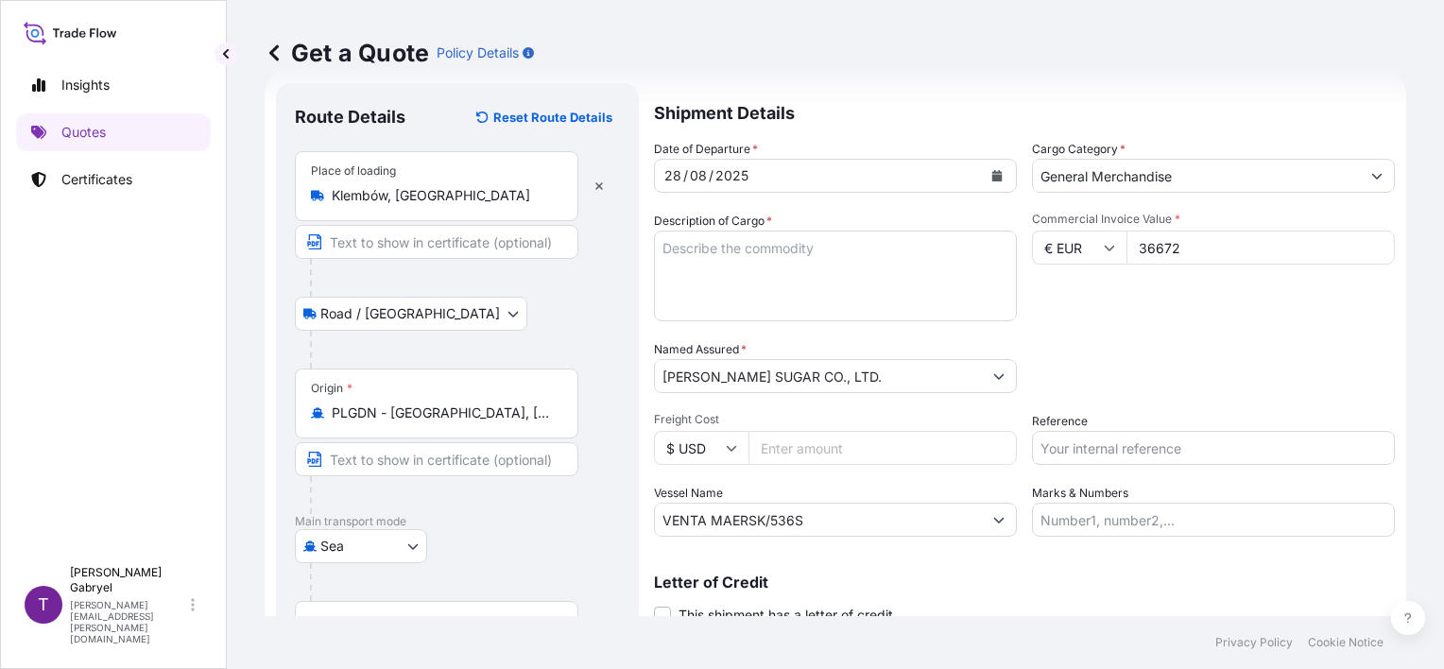
click at [824, 288] on textarea "Description of Cargo *" at bounding box center [835, 276] width 363 height 91
paste textarea "UNICELL (BAMBOO FIBER BF90) BAMBOO FIBER CUSTOM FIBER BF90"
click at [805, 310] on textarea "UNICELL (BAMBOO FIBER BF90) BAMBOO FIBER CUSTOM FIBER BF90 -" at bounding box center [835, 276] width 363 height 91
click at [805, 295] on textarea "UNICELL (BAMBOO FIBER BF90) BAMBOO FIBER CUSTOM FIBER BF90 -" at bounding box center [835, 276] width 363 height 91
paste textarea "960 BAGS PACKED ON 20 PALLETS"
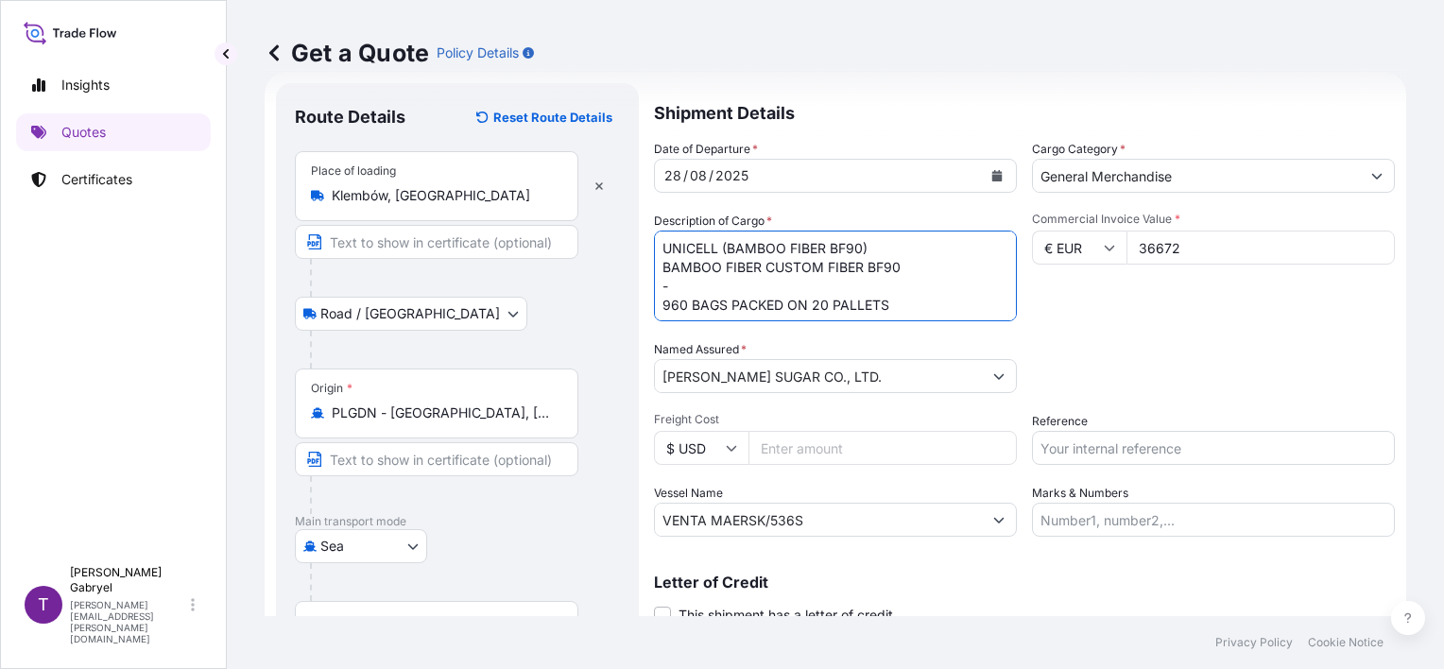
scroll to position [11, 0]
click at [860, 319] on textarea "UNICELL (BAMBOO FIBER BF90) BAMBOO FIBER CUSTOM FIBER BF90 - 960 BAGS PACKED ON…" at bounding box center [835, 276] width 363 height 91
paste textarea "TOTAL NET WEIGHT: 19200 KG"
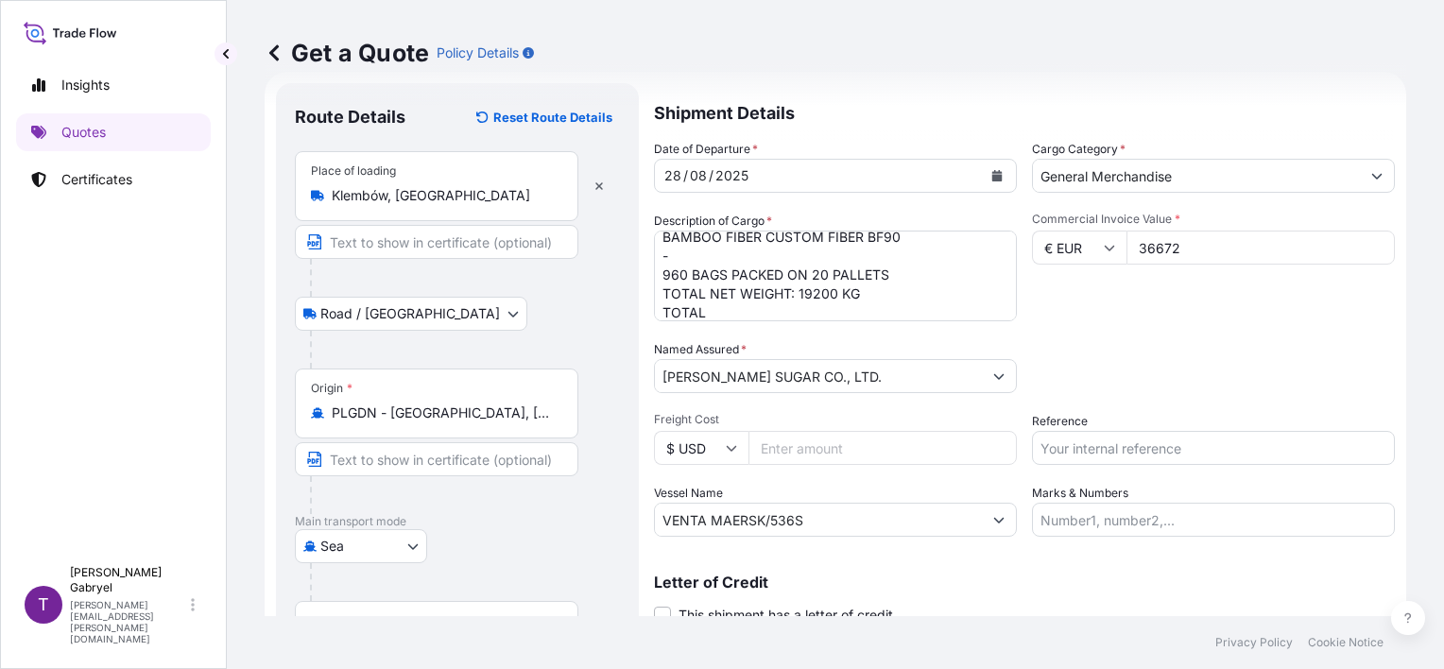
click at [810, 324] on div "Date of Departure * [DATE] Cargo Category * General Merchandise Description of …" at bounding box center [1024, 338] width 741 height 397
click at [813, 315] on textarea "UNICELL (BAMBOO FIBER BF90) BAMBOO FIBER CUSTOM FIBER BF90 - 960 BAGS PACKED ON…" at bounding box center [835, 276] width 363 height 91
paste textarea "19980.000"
type textarea "UNICELL (BAMBOO FIBER BF90) BAMBOO FIBER CUSTOM FIBER BF90 - 960 BAGS PACKED ON…"
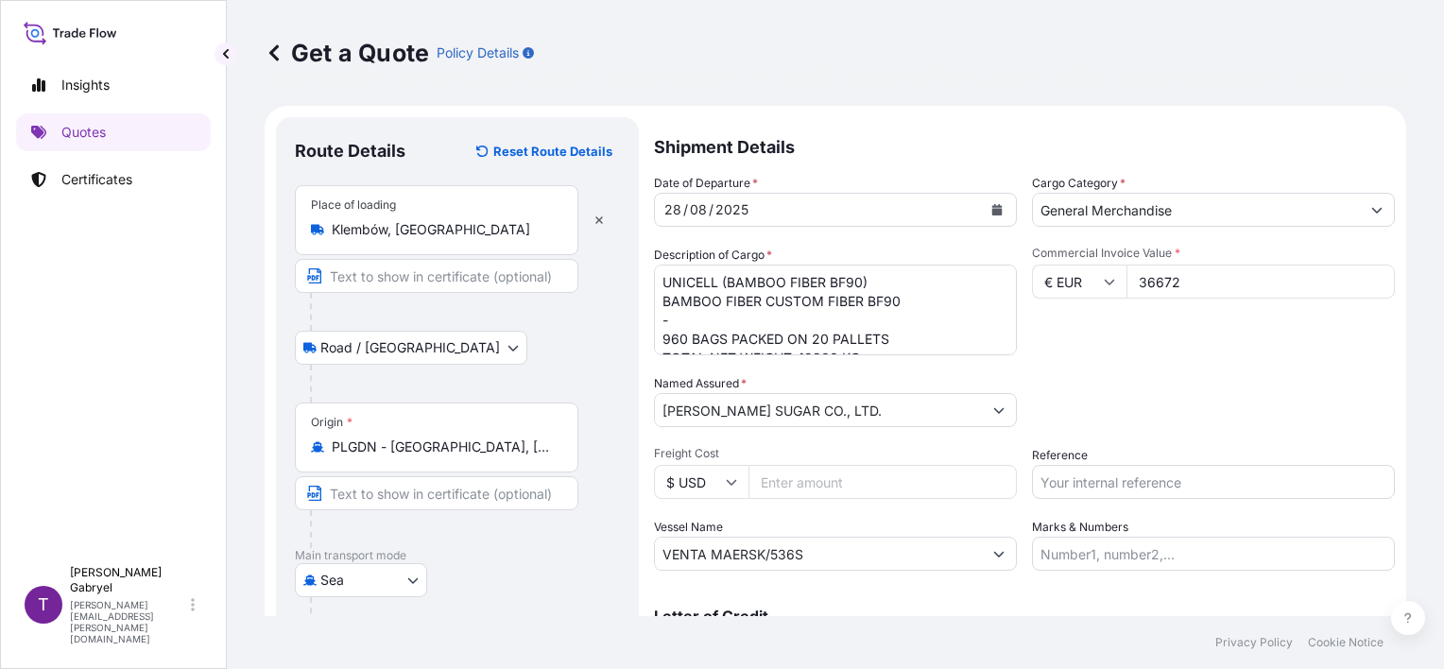
scroll to position [39, 0]
click at [1077, 484] on input "Reference" at bounding box center [1213, 482] width 363 height 34
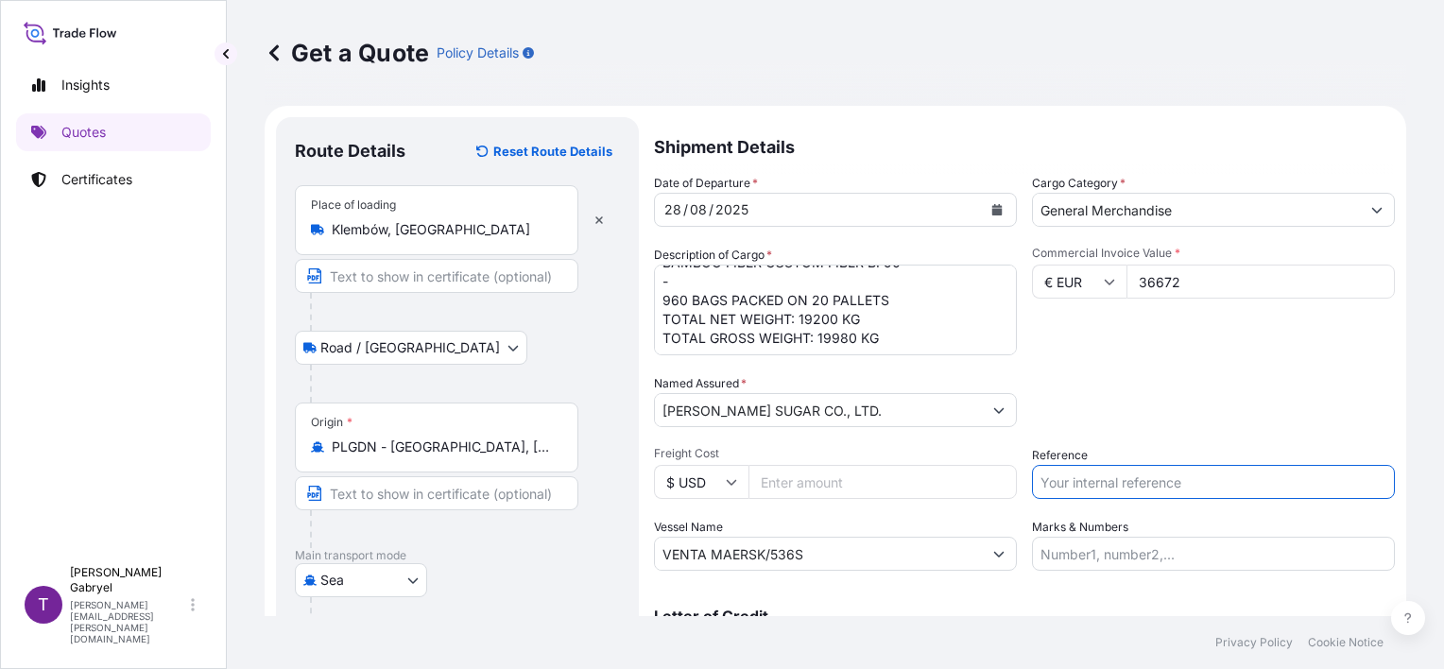
paste input "S02032901"
type input "S02032901"
click at [1362, 359] on div "Date of Departure * [DATE] Cargo Category * General Merchandise Description of …" at bounding box center [1024, 372] width 741 height 397
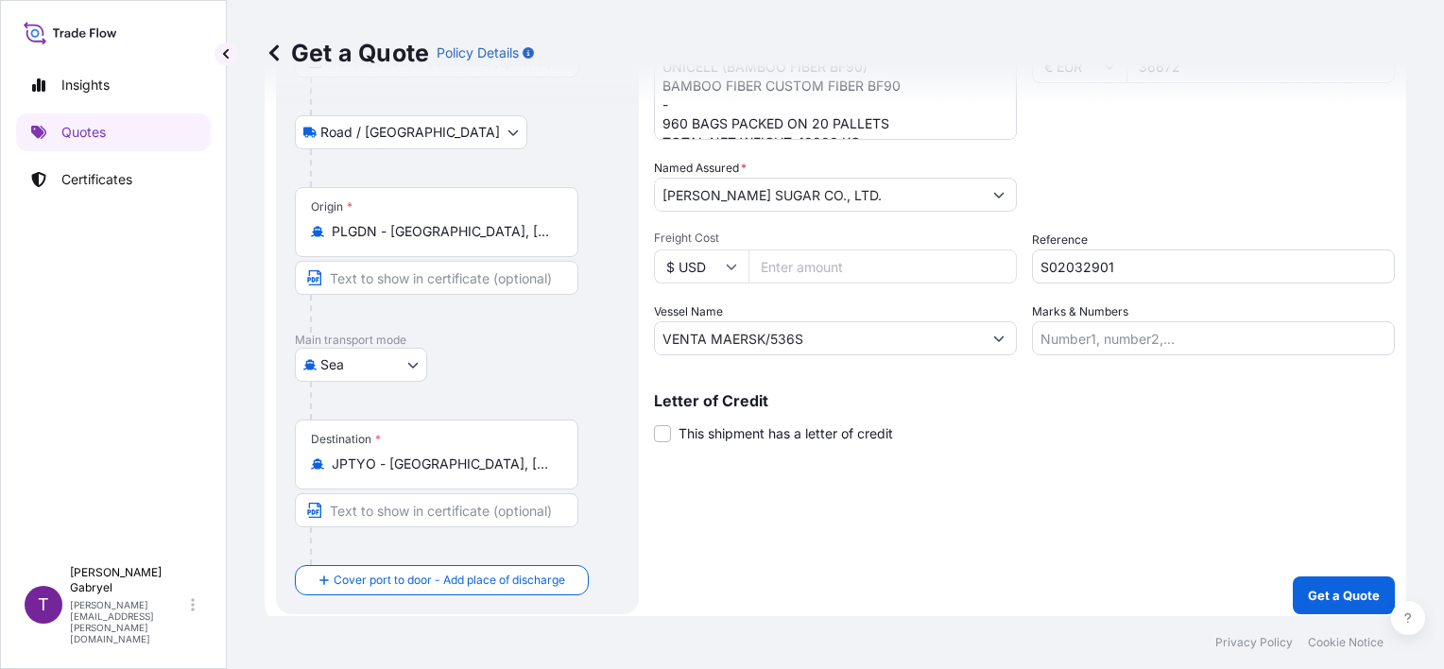
scroll to position [223, 0]
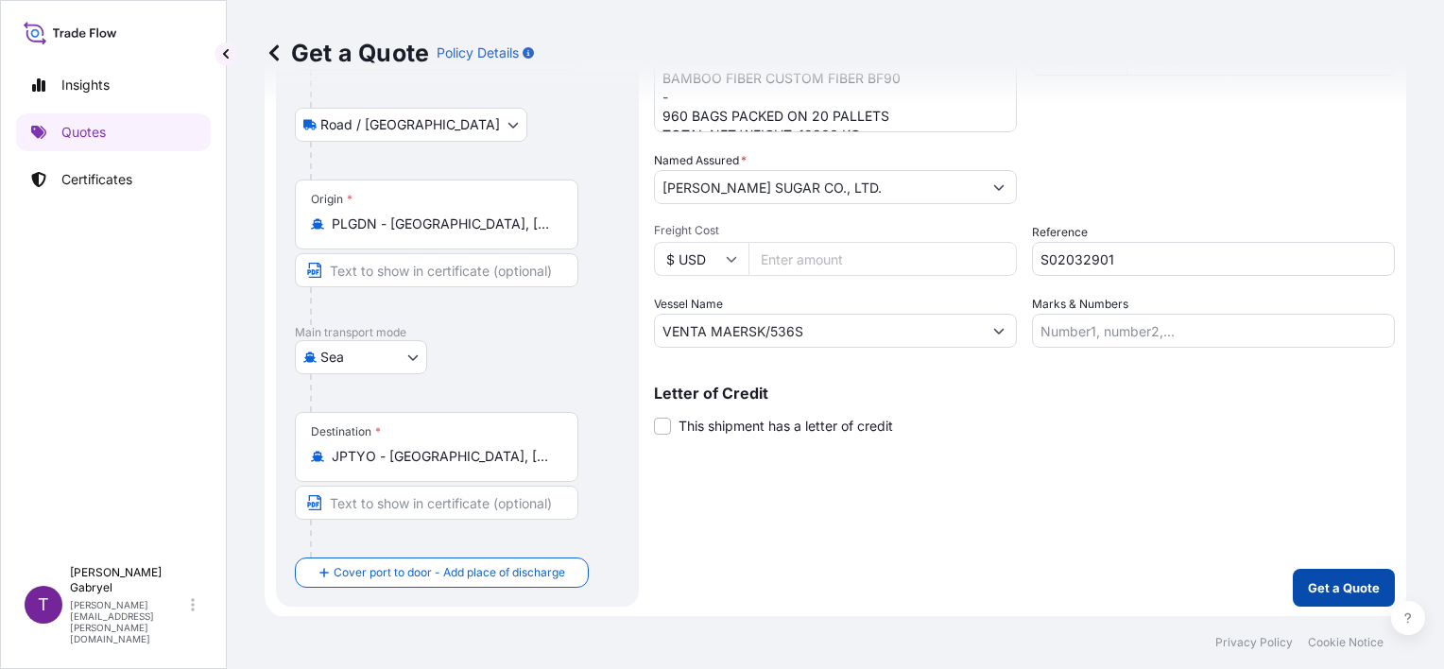
click at [1323, 594] on p "Get a Quote" at bounding box center [1344, 587] width 72 height 19
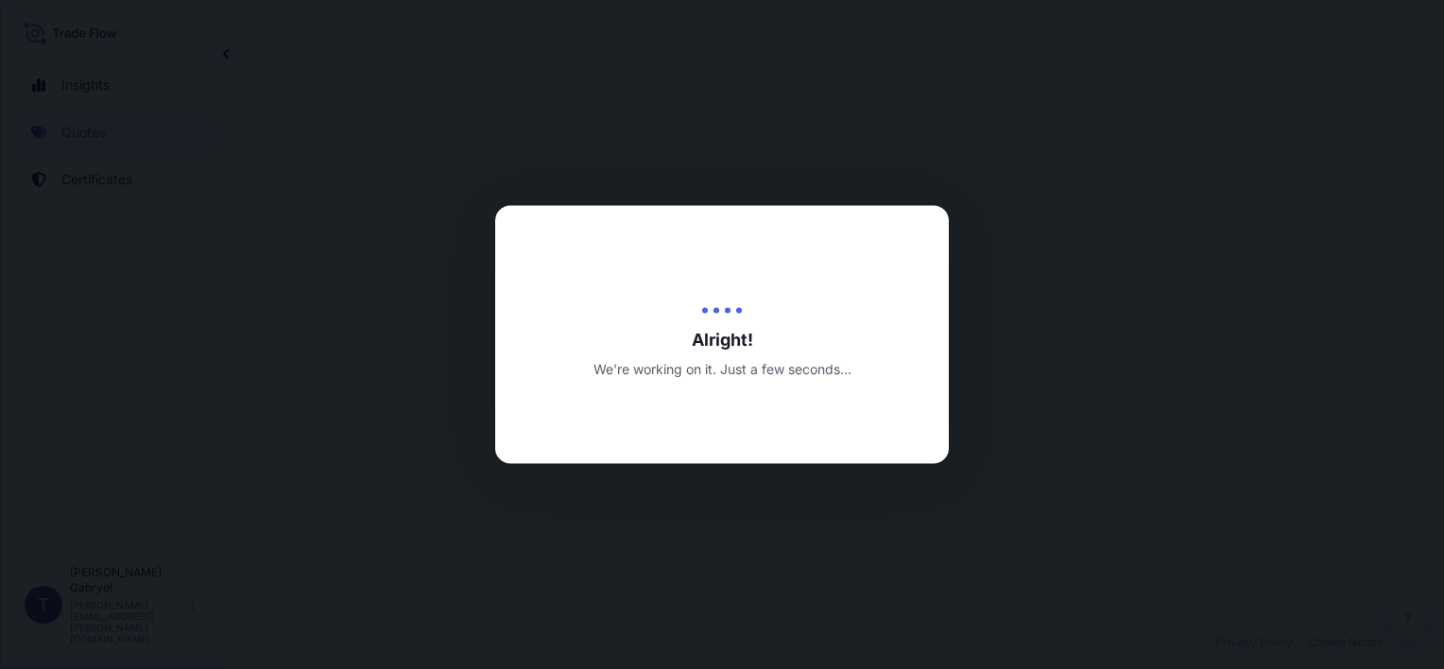
select select "Road / [GEOGRAPHIC_DATA]"
select select "Sea"
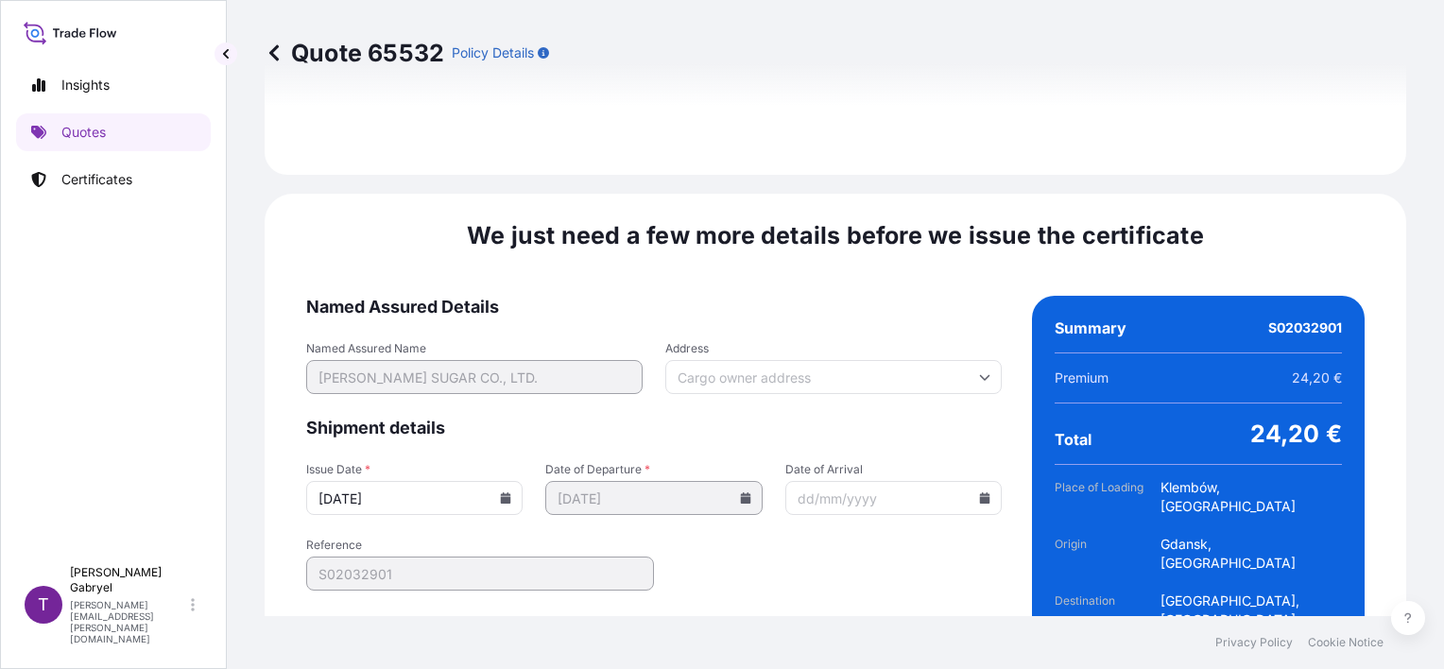
scroll to position [2410, 0]
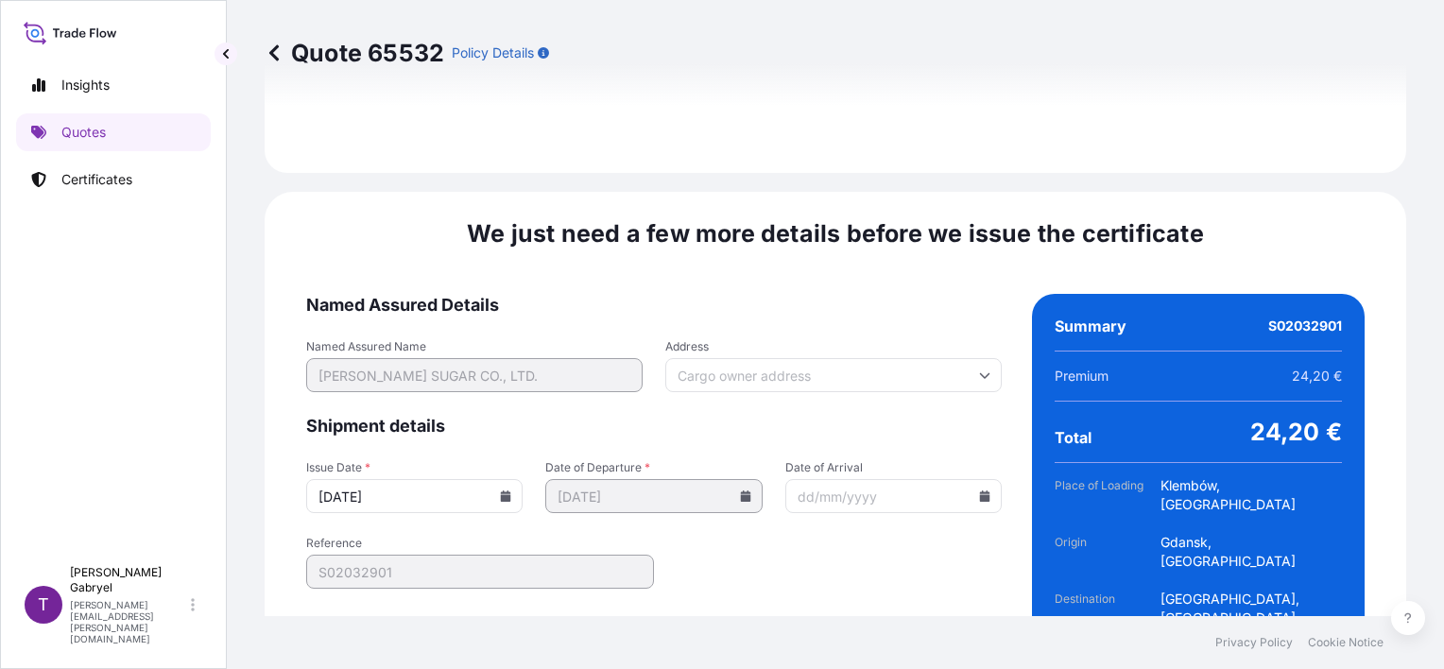
click at [499, 479] on input "[DATE]" at bounding box center [414, 496] width 216 height 34
click at [501, 490] on icon at bounding box center [506, 495] width 10 height 11
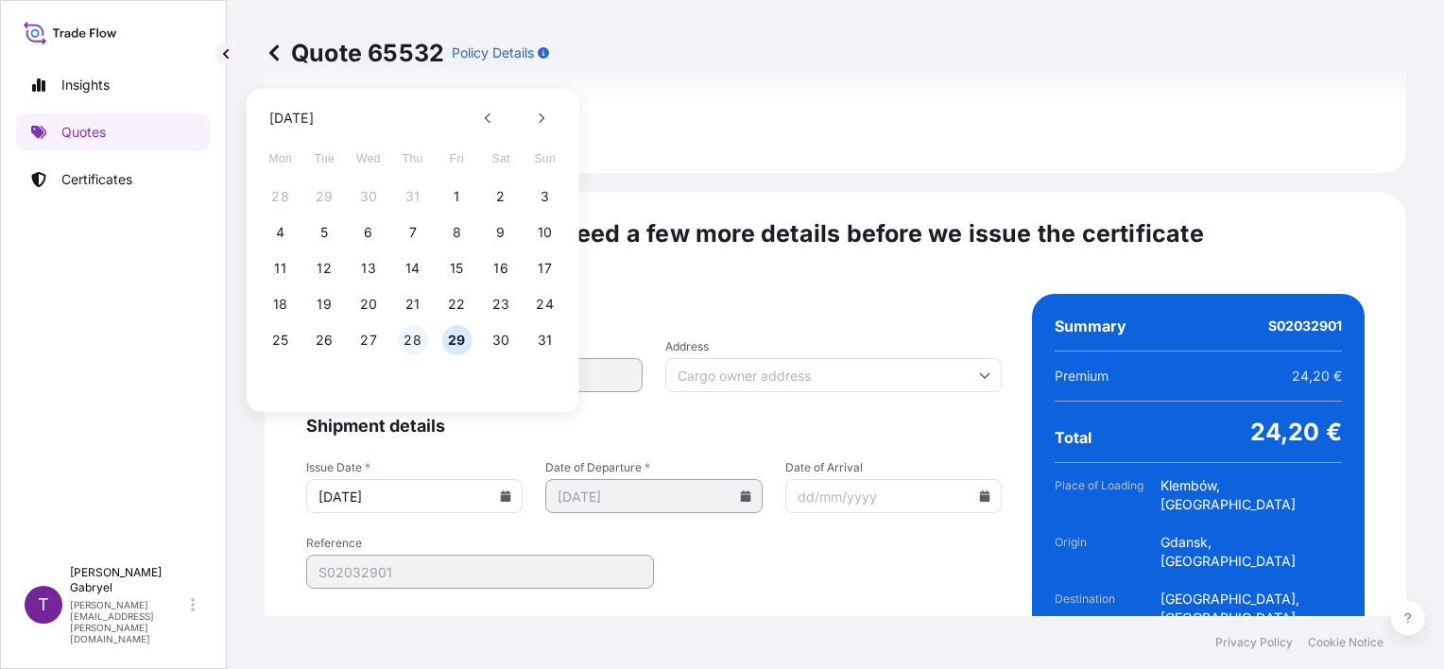
click at [418, 336] on button "28" at bounding box center [413, 340] width 30 height 30
type input "[DATE]"
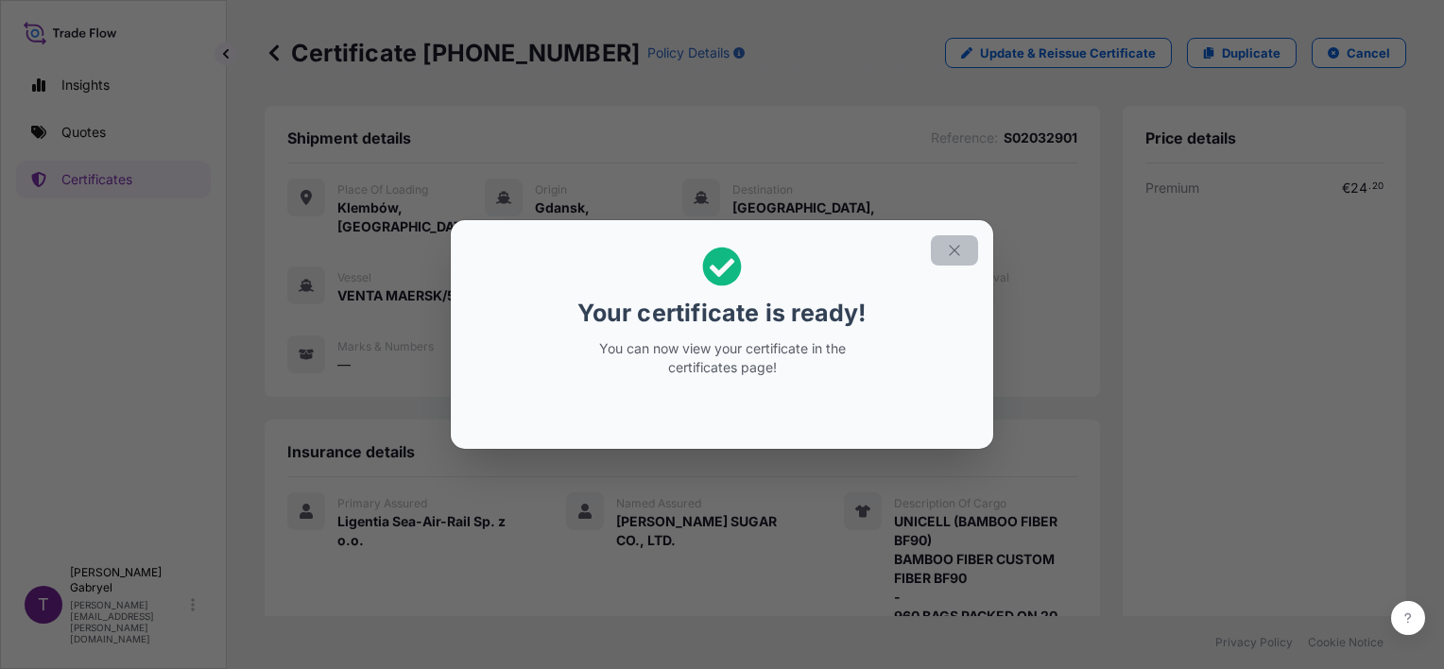
click at [960, 256] on icon "button" at bounding box center [954, 250] width 17 height 17
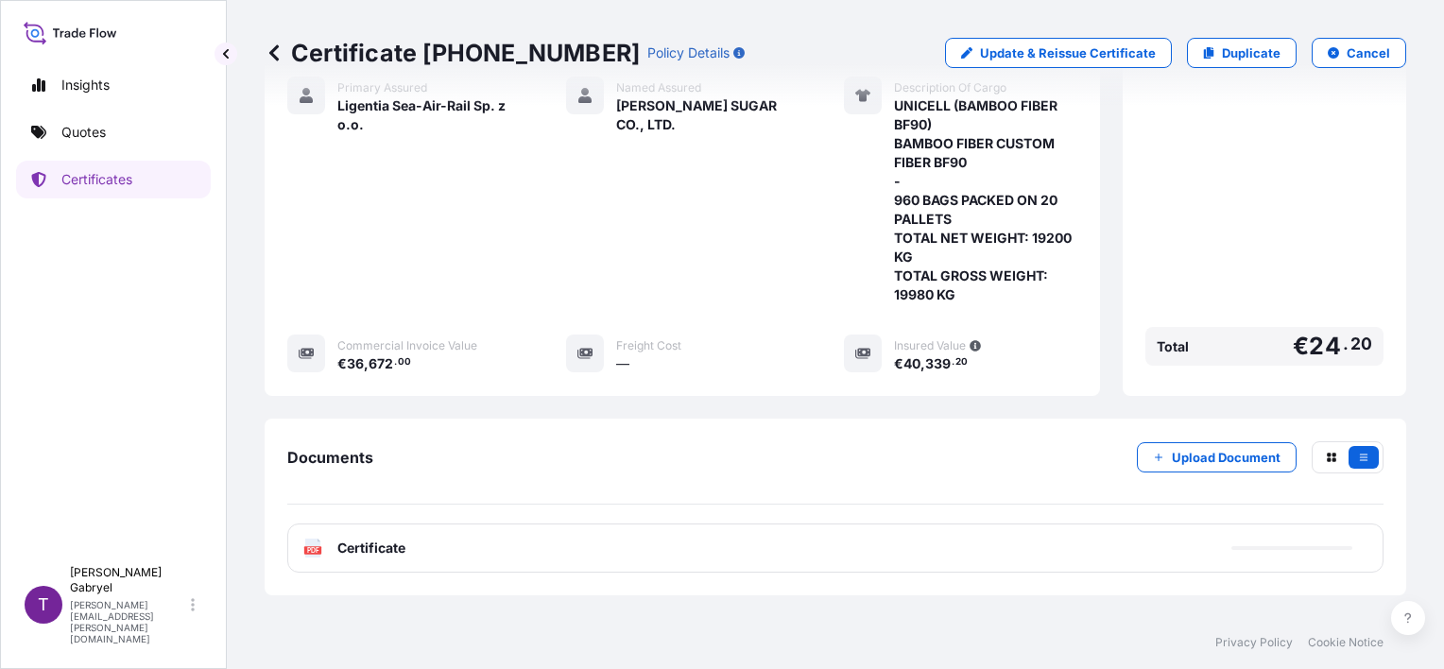
scroll to position [473, 0]
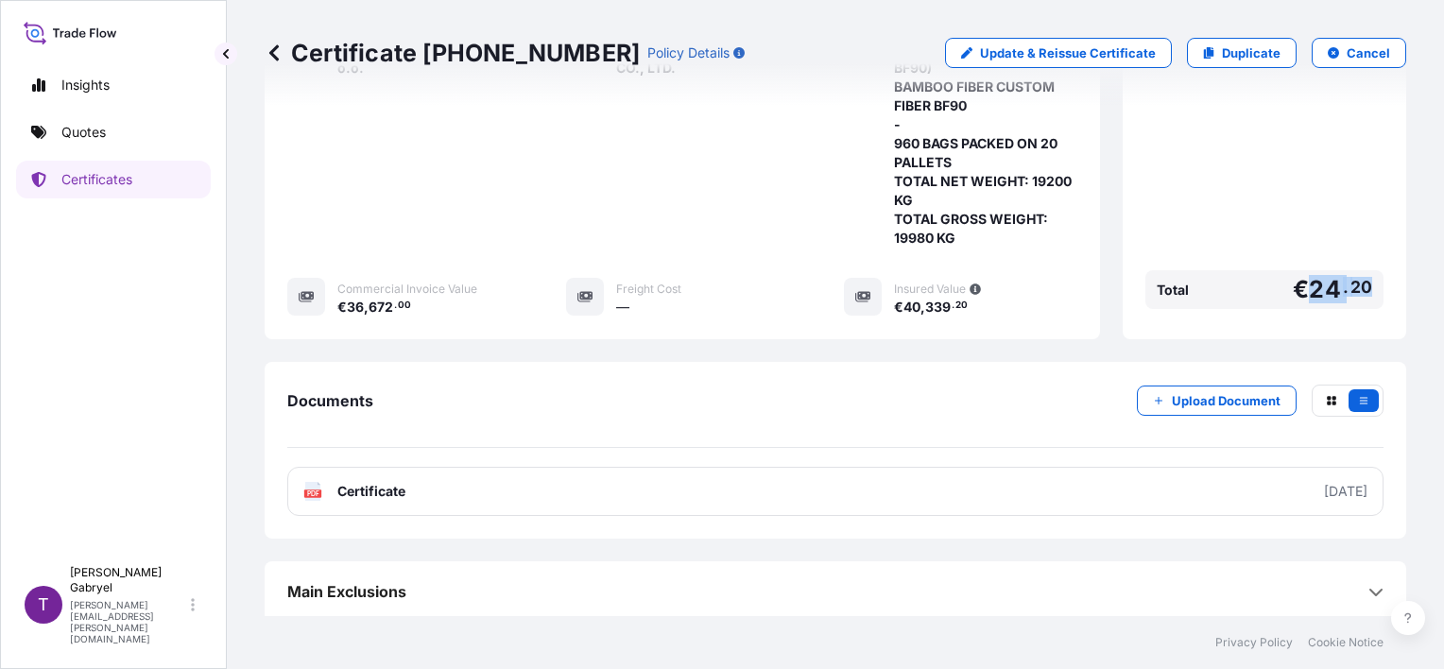
drag, startPoint x: 1357, startPoint y: 283, endPoint x: 1298, endPoint y: 287, distance: 58.8
click at [1298, 287] on div "Total € 24 . 20" at bounding box center [1264, 289] width 238 height 39
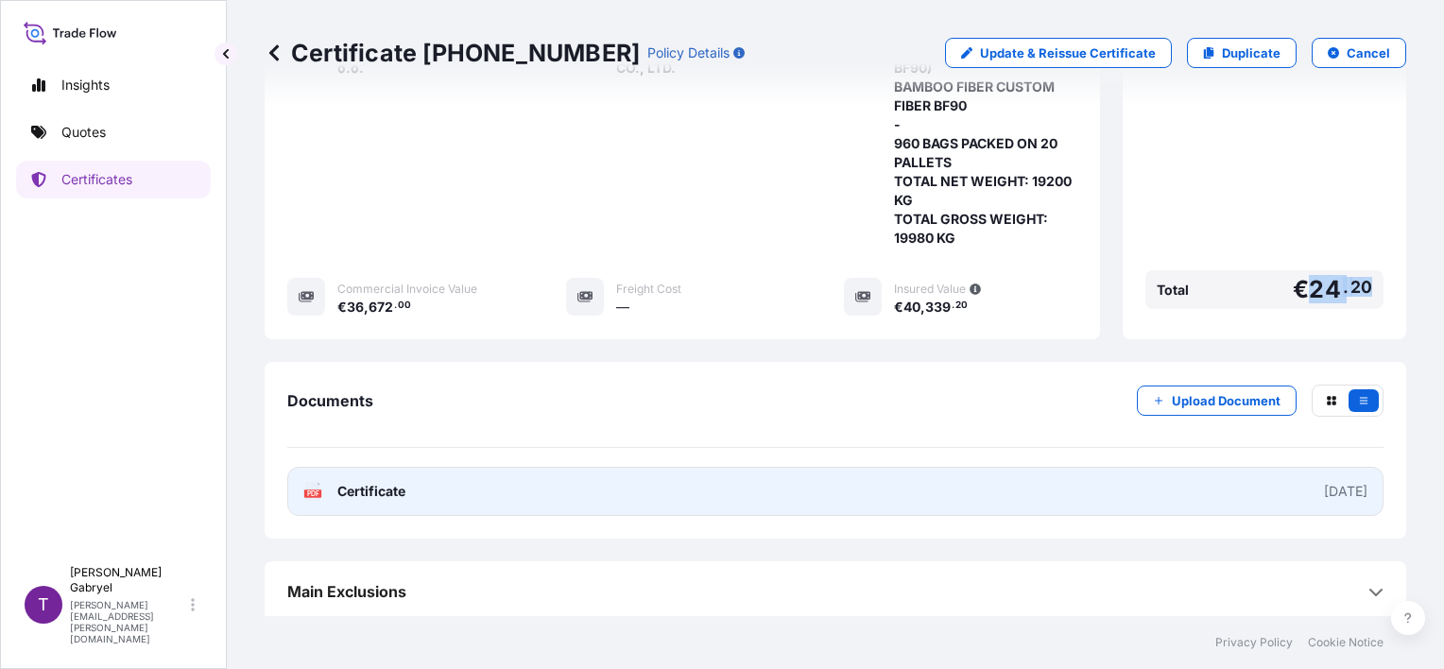
click at [575, 474] on link "PDF Certificate [DATE]" at bounding box center [835, 491] width 1096 height 49
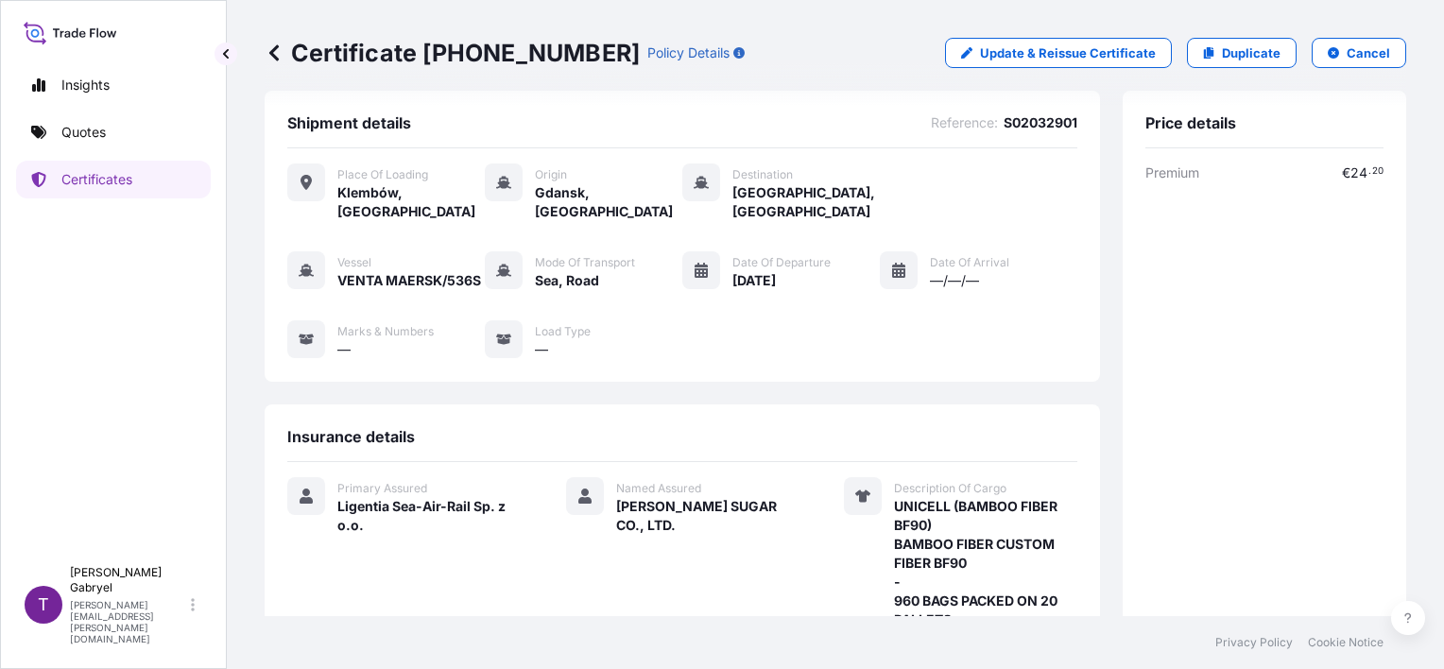
scroll to position [0, 0]
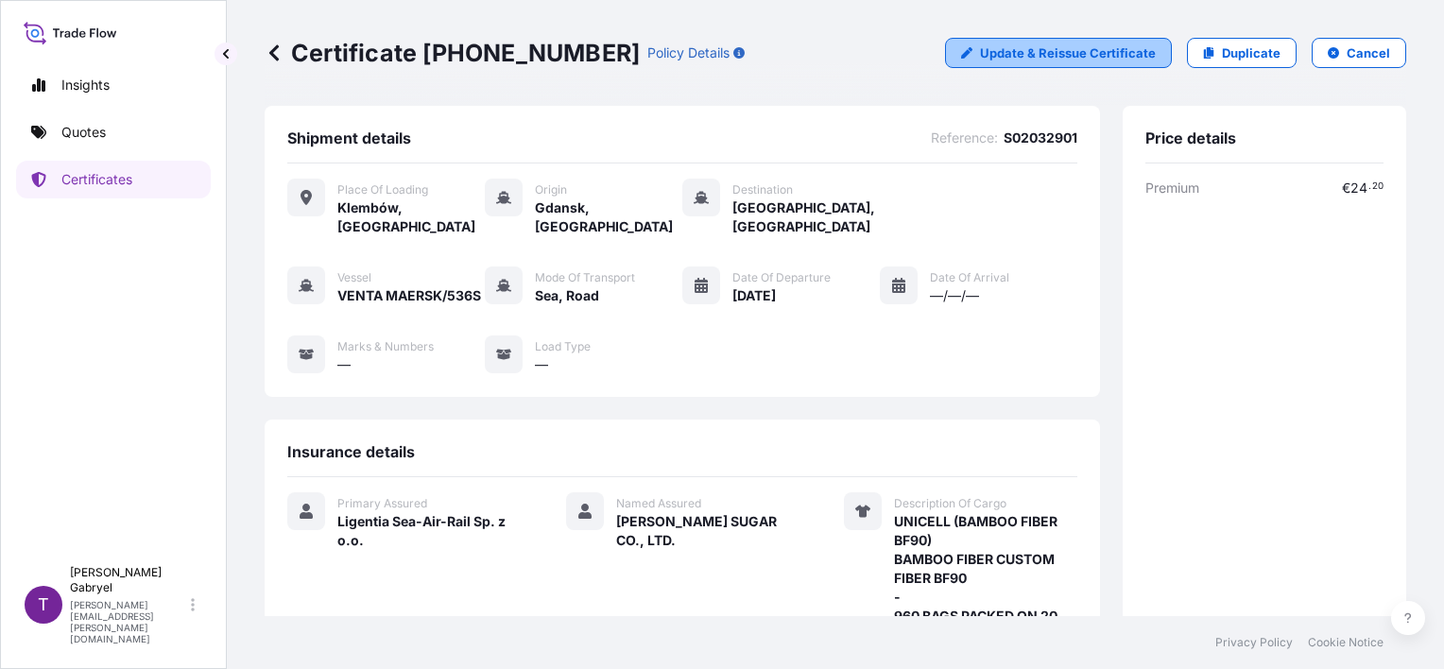
click at [1040, 60] on p "Update & Reissue Certificate" at bounding box center [1068, 52] width 176 height 19
select select "Road / [GEOGRAPHIC_DATA]"
select select "Sea"
select select "31440"
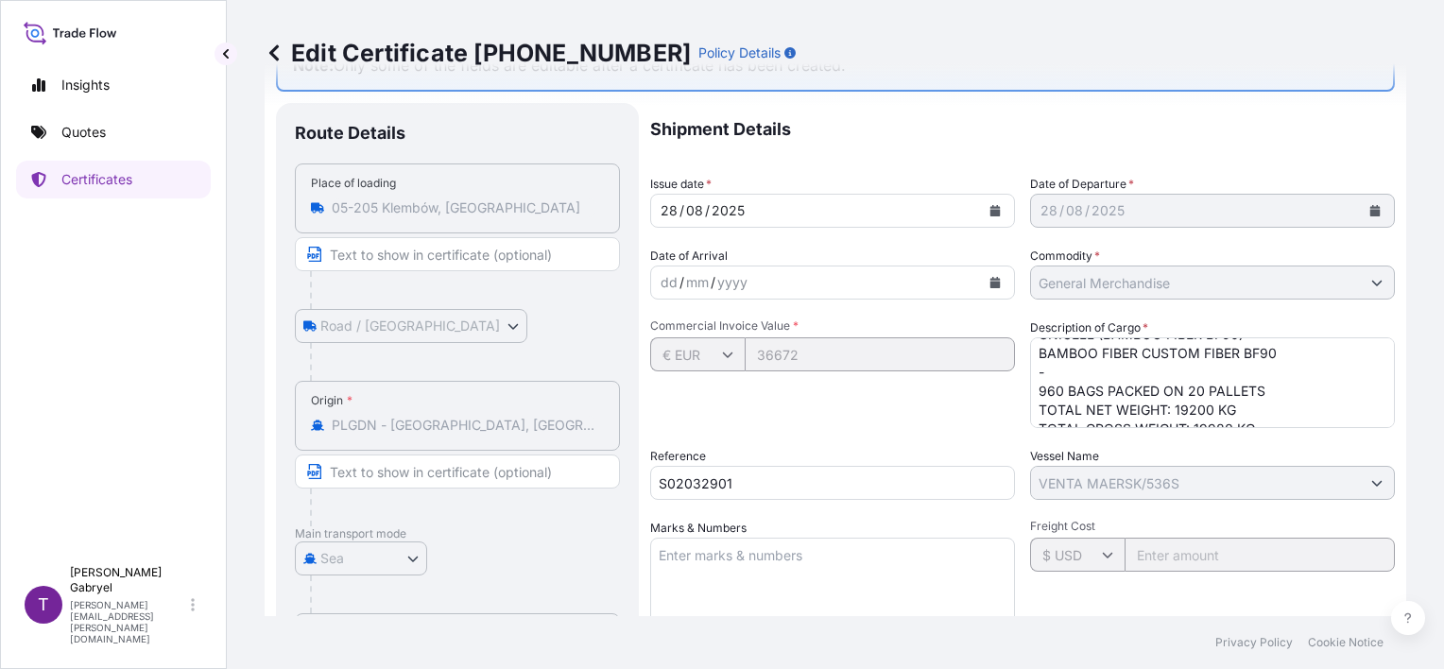
scroll to position [39, 0]
click at [1258, 398] on textarea "UNICELL (BAMBOO FIBER BF90) BAMBOO FIBER CUSTOM FIBER BF90 - 960 BAGS PACKED ON…" at bounding box center [1212, 382] width 365 height 91
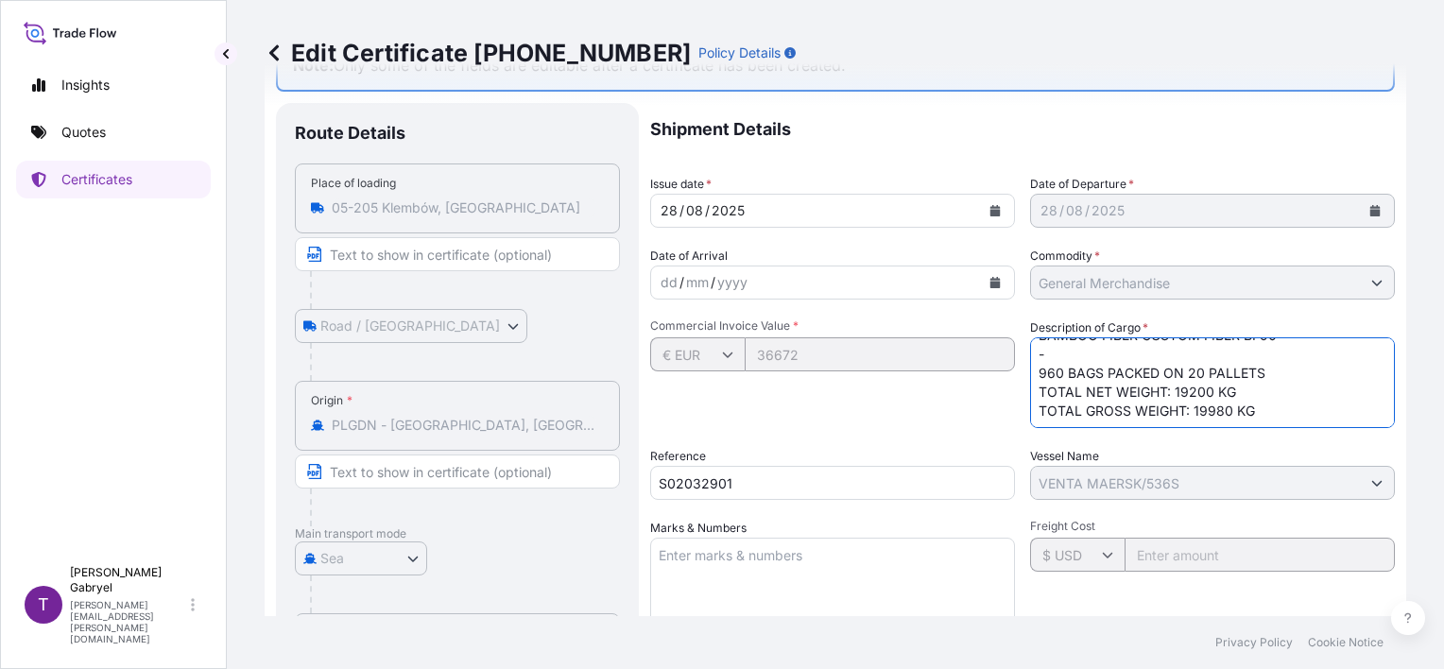
click at [1278, 430] on div "Shipment Details Issue date * [DATE] Date of Departure * [DATE] Date of Arrival…" at bounding box center [1022, 517] width 745 height 829
click at [1294, 413] on textarea "UNICELL (BAMBOO FIBER BF90) BAMBOO FIBER CUSTOM FIBER BF90 - 960 BAGS PACKED ON…" at bounding box center [1212, 382] width 365 height 91
paste textarea "MRSU7730250"
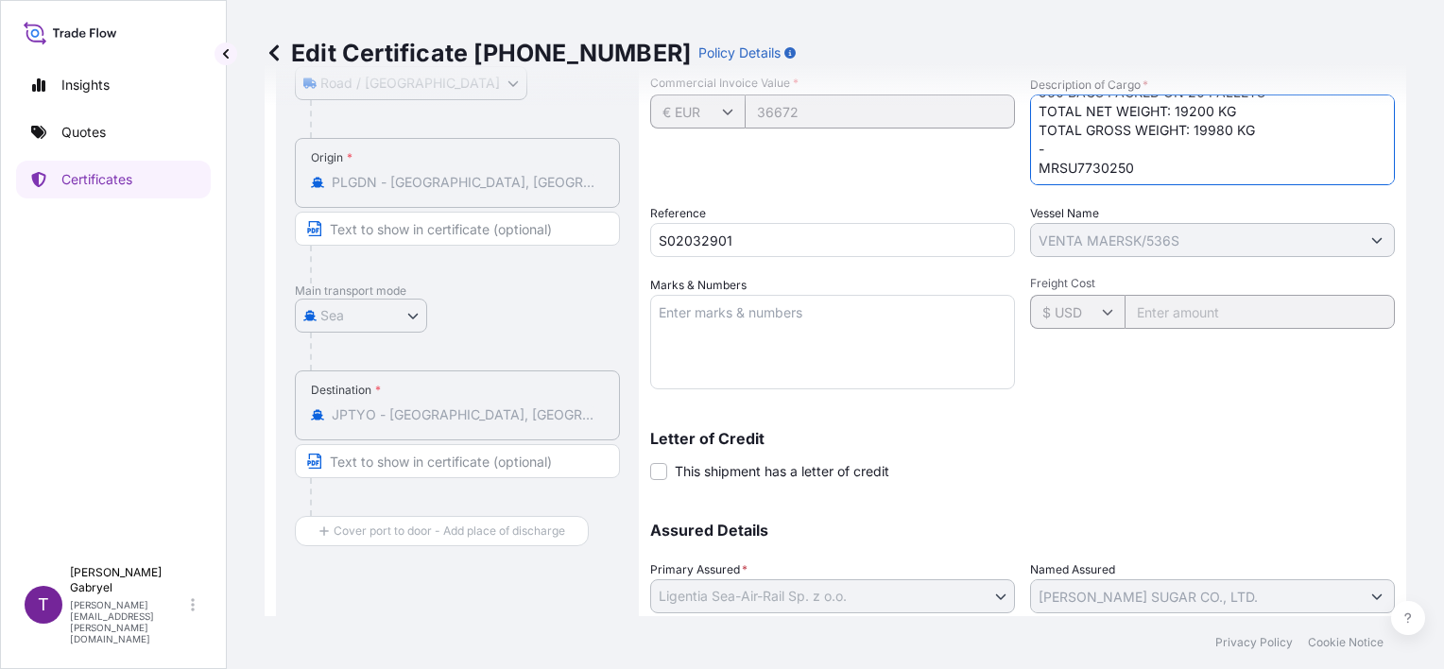
scroll to position [456, 0]
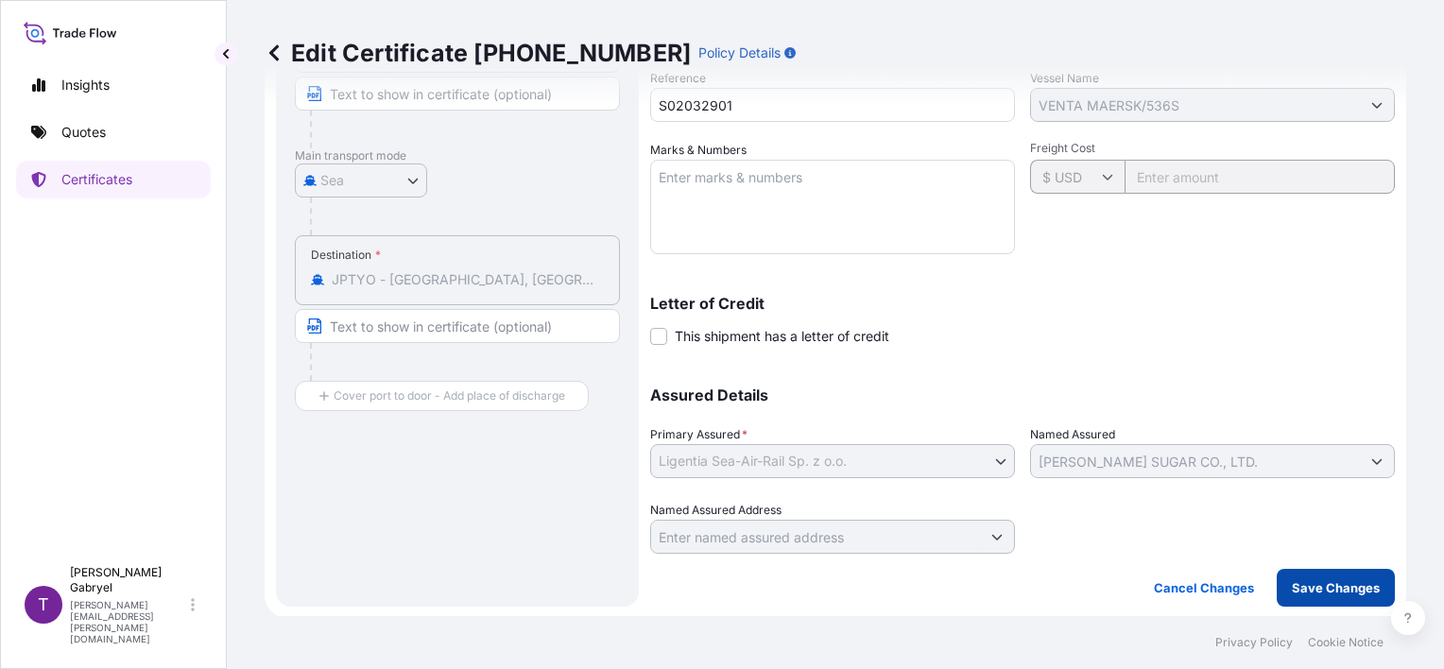
type textarea "UNICELL (BAMBOO FIBER BF90) BAMBOO FIBER CUSTOM FIBER BF90 - 960 BAGS PACKED ON…"
click at [1310, 579] on p "Save Changes" at bounding box center [1336, 587] width 88 height 19
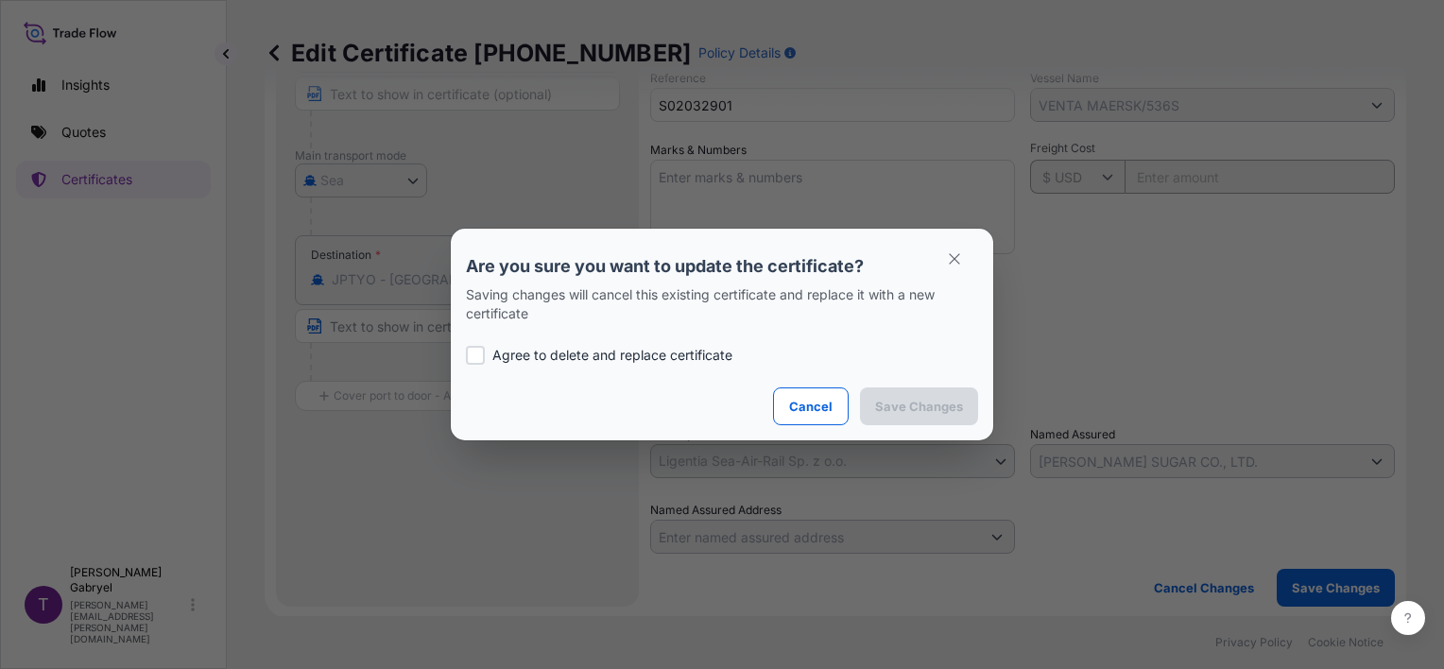
click at [624, 361] on p "Agree to delete and replace certificate" at bounding box center [612, 355] width 240 height 19
checkbox input "true"
click at [907, 396] on button "Save Changes" at bounding box center [919, 406] width 118 height 38
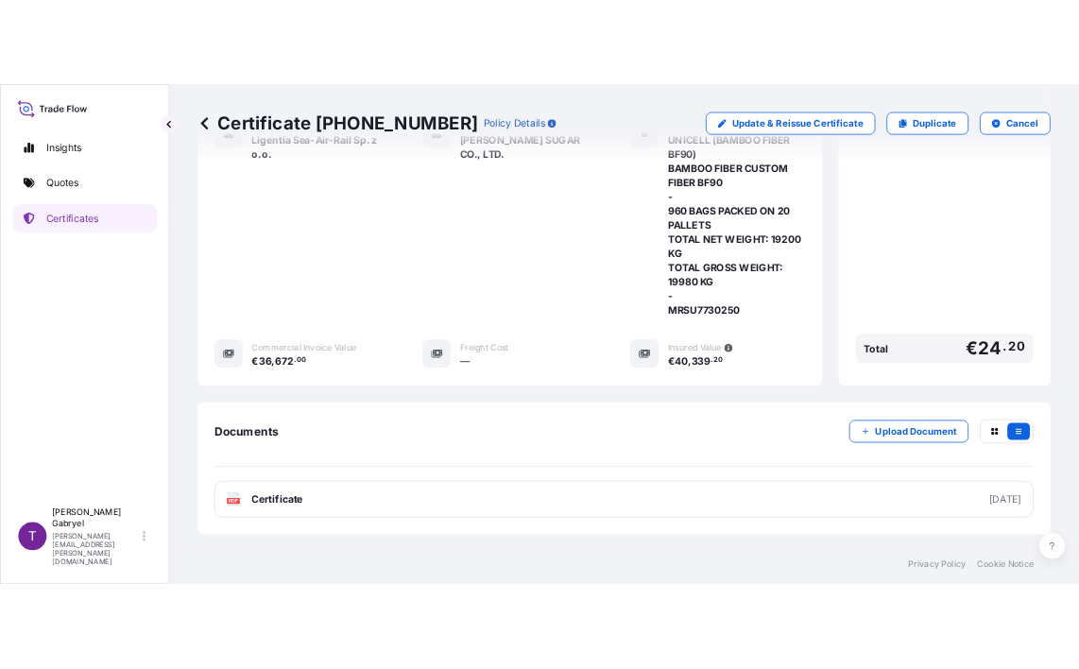
scroll to position [416, 0]
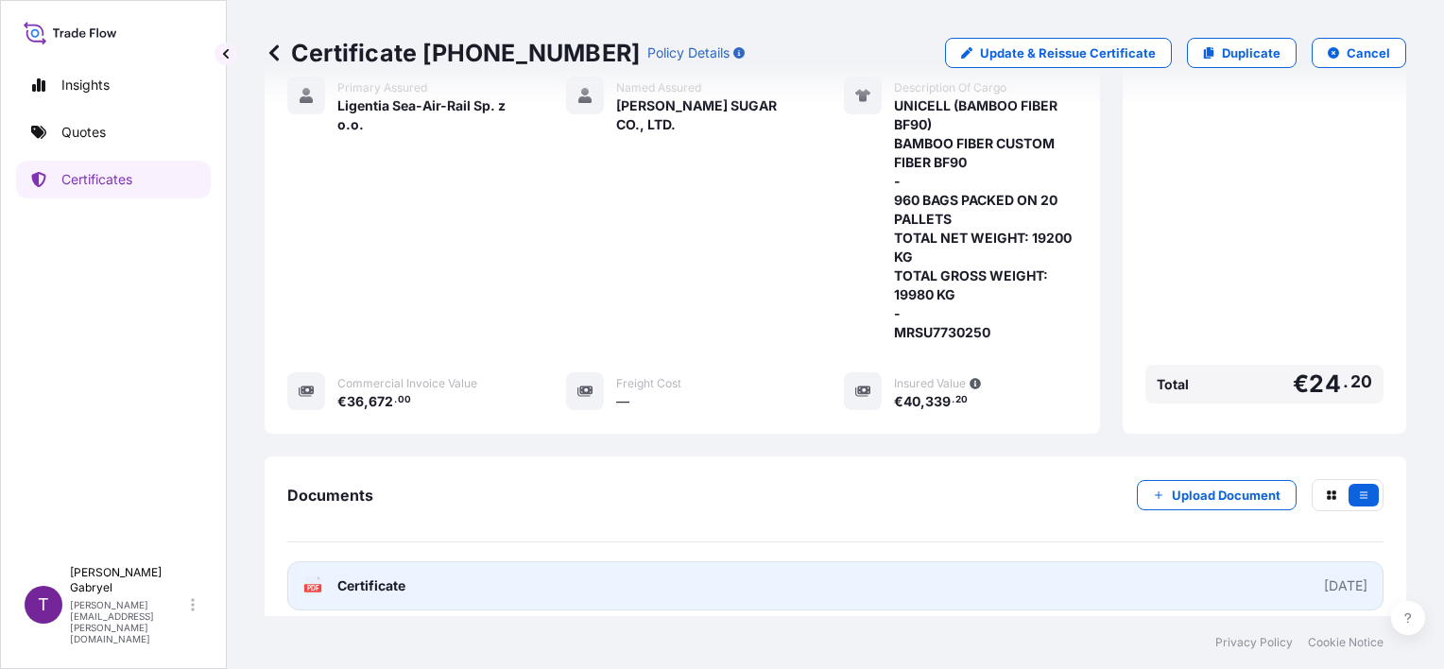
click at [620, 565] on link "PDF Certificate [DATE]" at bounding box center [835, 585] width 1096 height 49
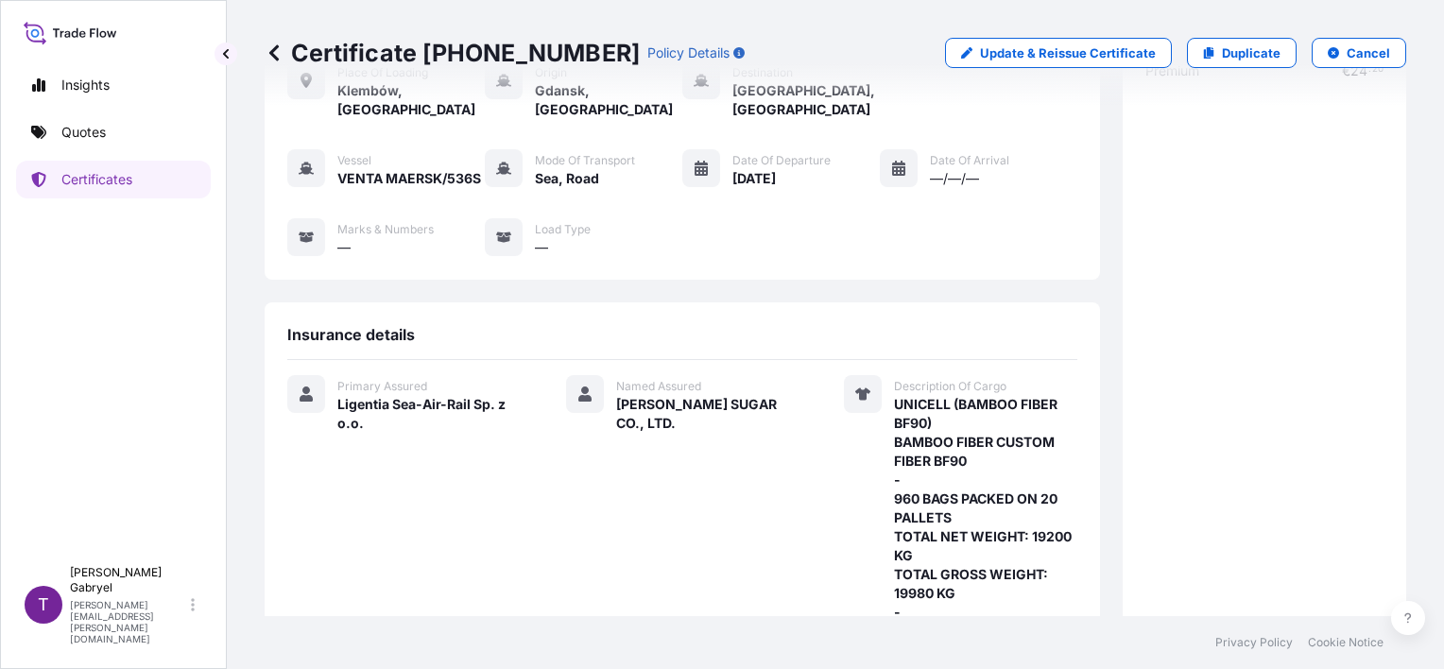
scroll to position [0, 0]
